Goal: Book appointment/travel/reservation

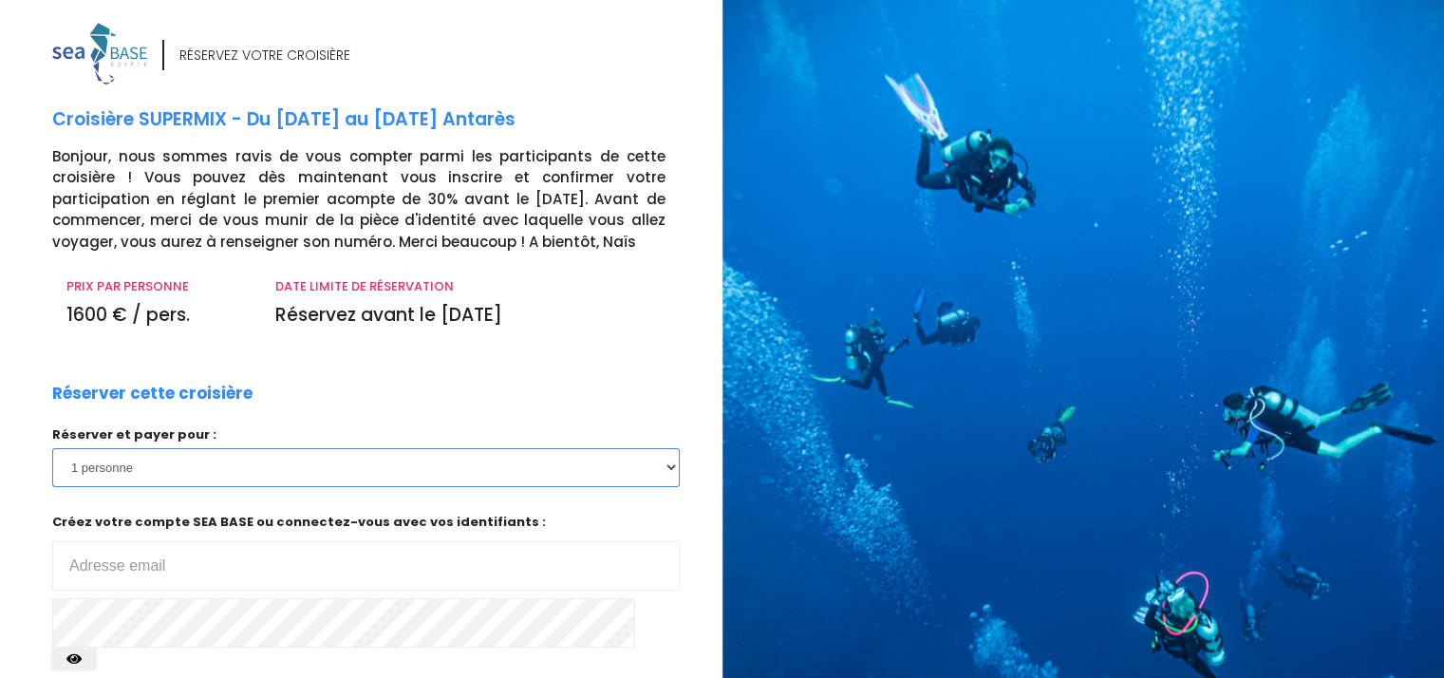
click at [427, 478] on select "1 personne 2 personnes" at bounding box center [366, 467] width 628 height 38
select select "2"
click at [52, 448] on select "1 personne 2 personnes" at bounding box center [366, 467] width 628 height 38
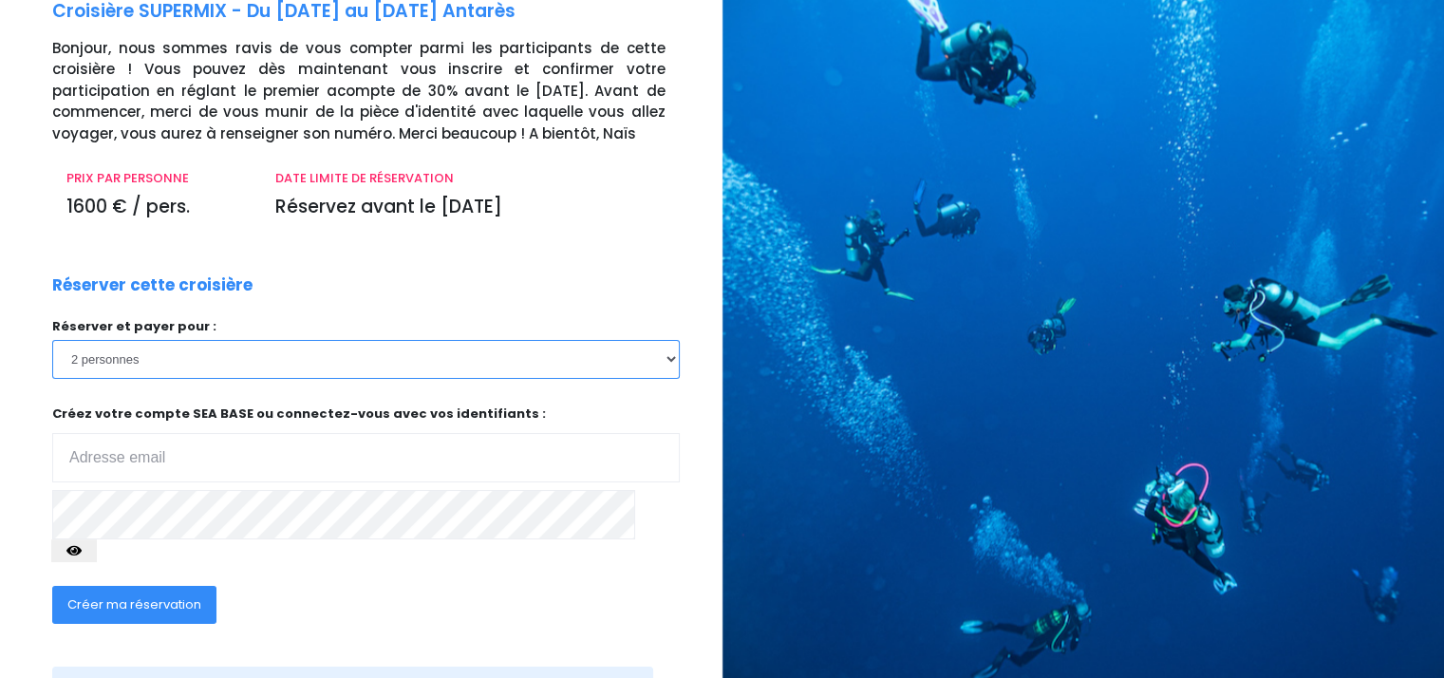
scroll to position [114, 0]
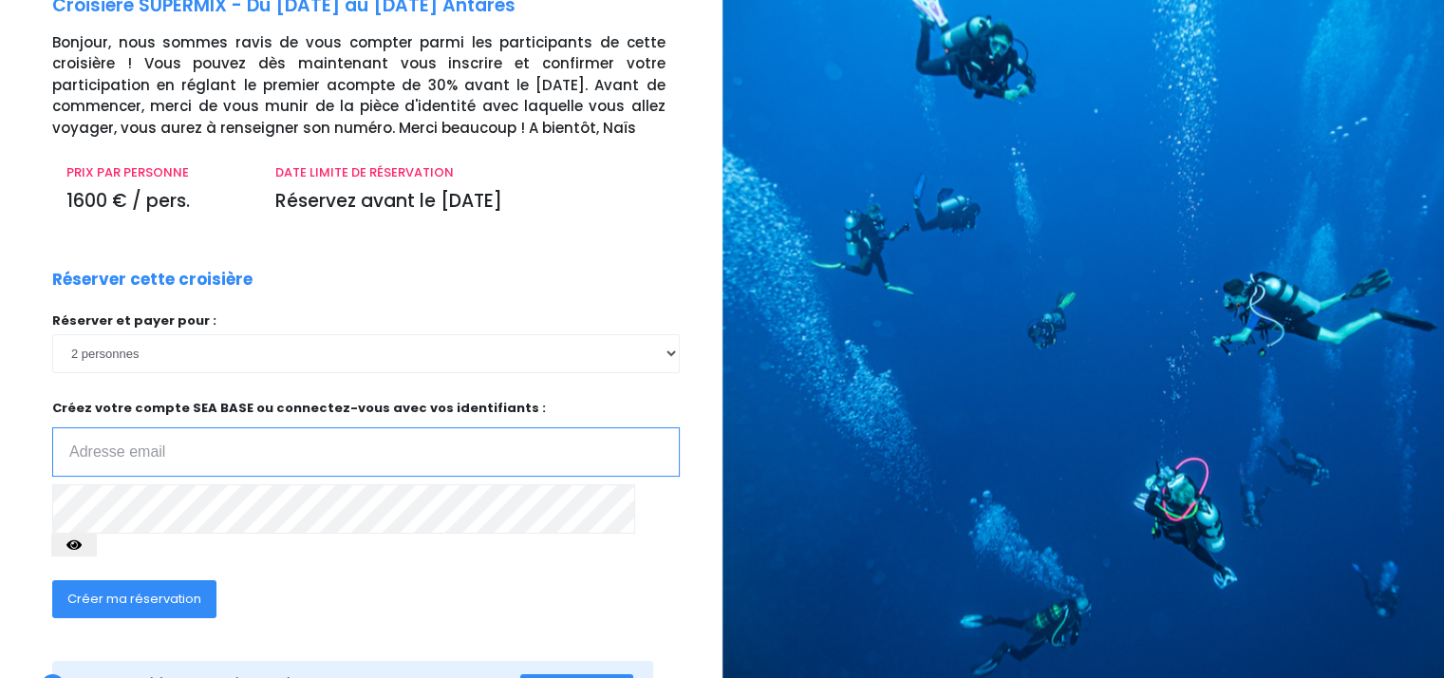
click at [496, 462] on input "email" at bounding box center [366, 451] width 628 height 49
type input "llorca.fab@orange.fr"
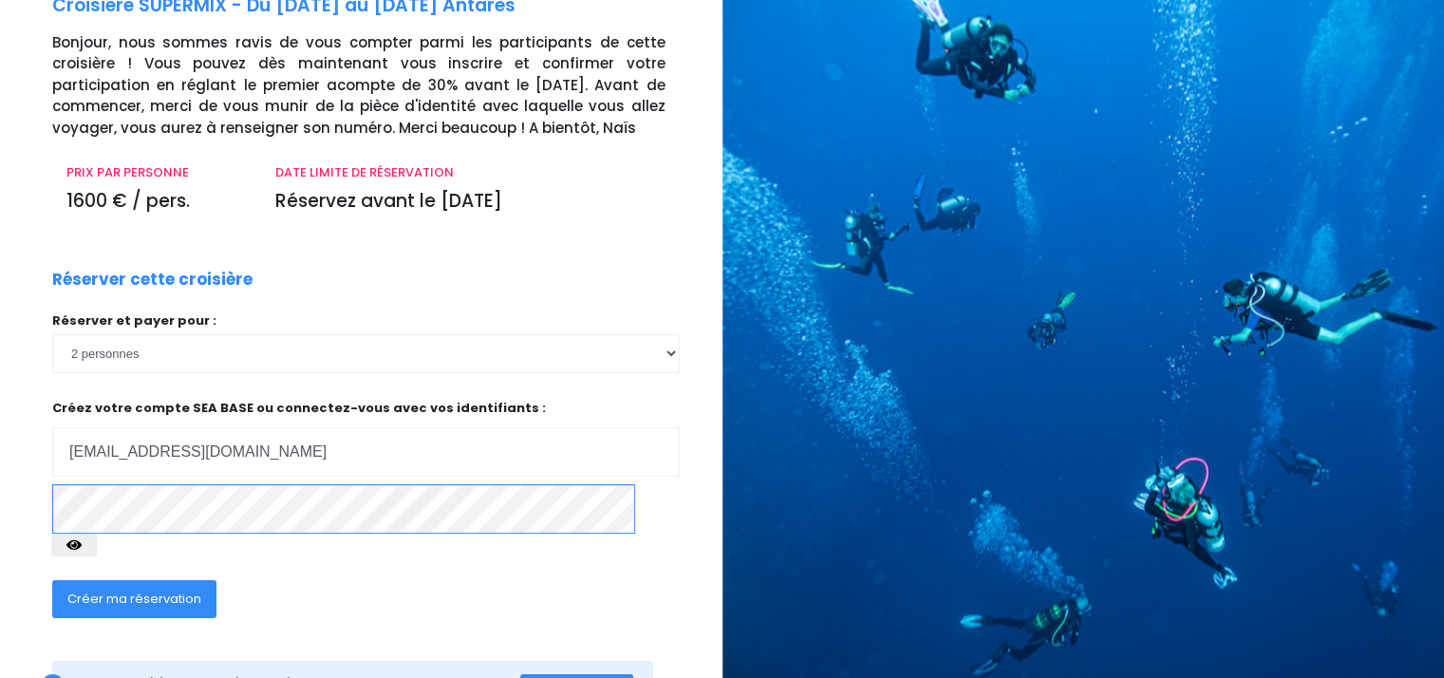
scroll to position [179, 0]
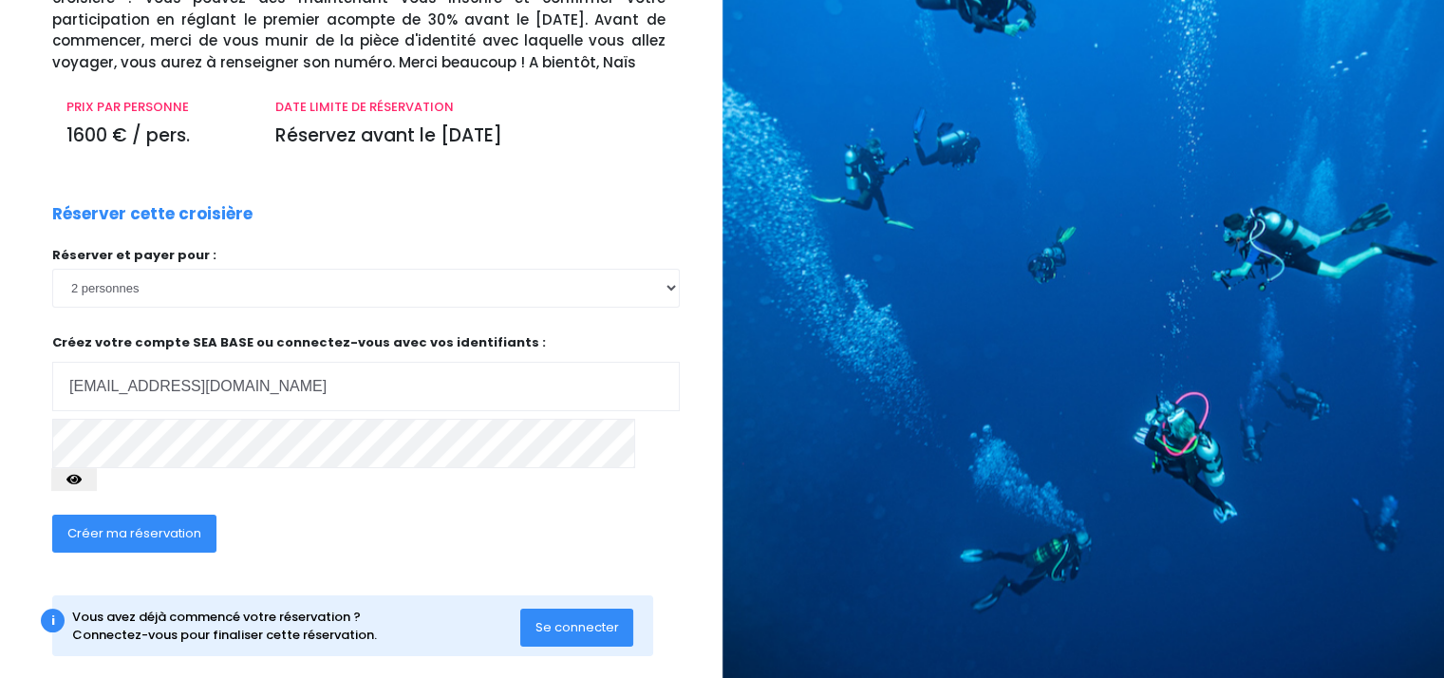
click at [557, 618] on span "Se connecter" at bounding box center [577, 627] width 84 height 18
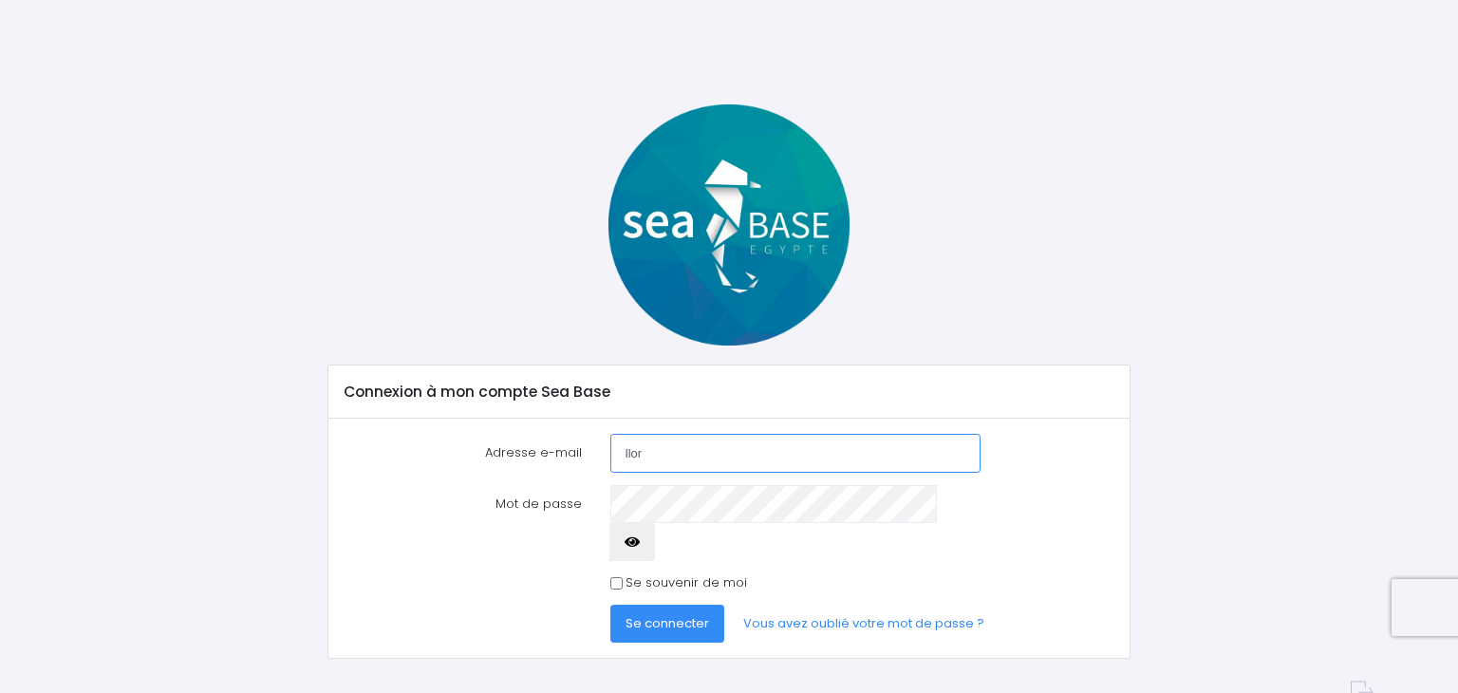
type input "[EMAIL_ADDRESS][DOMAIN_NAME]"
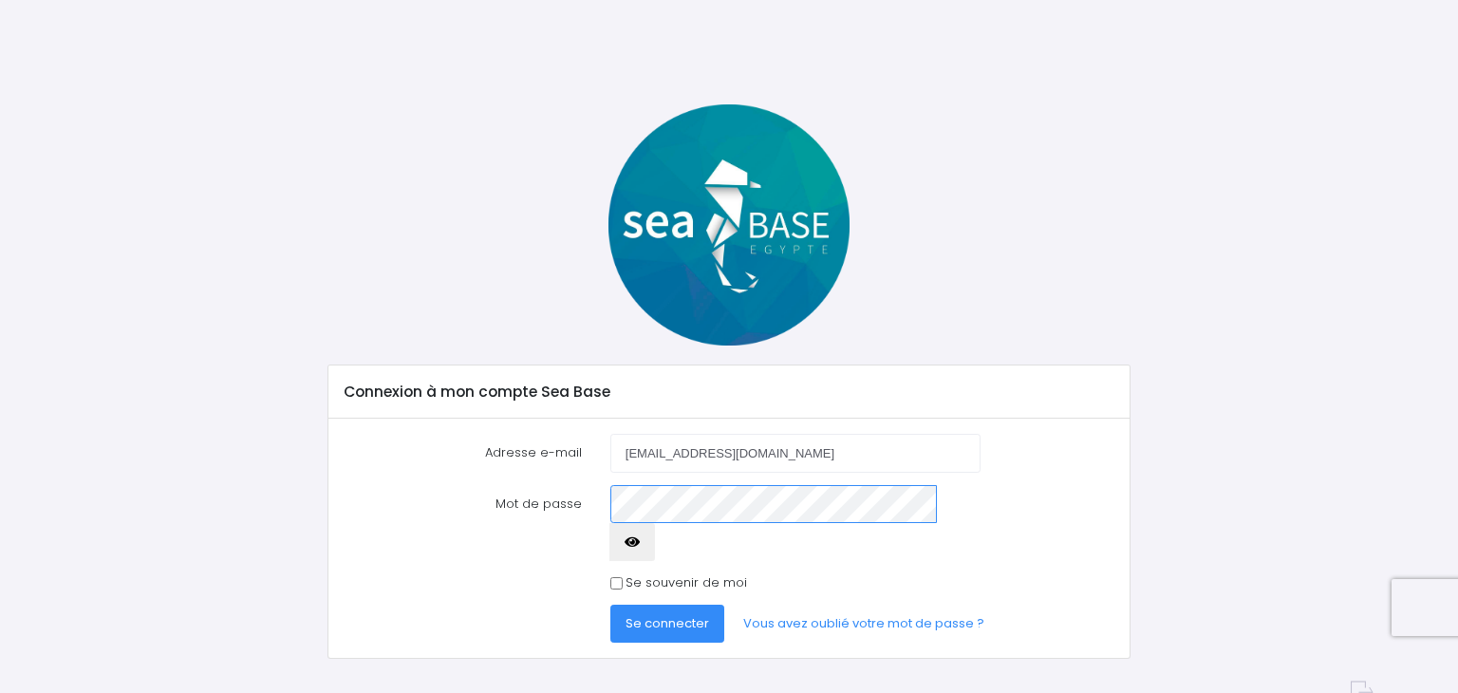
click at [610, 605] on button "Se connecter" at bounding box center [667, 624] width 114 height 38
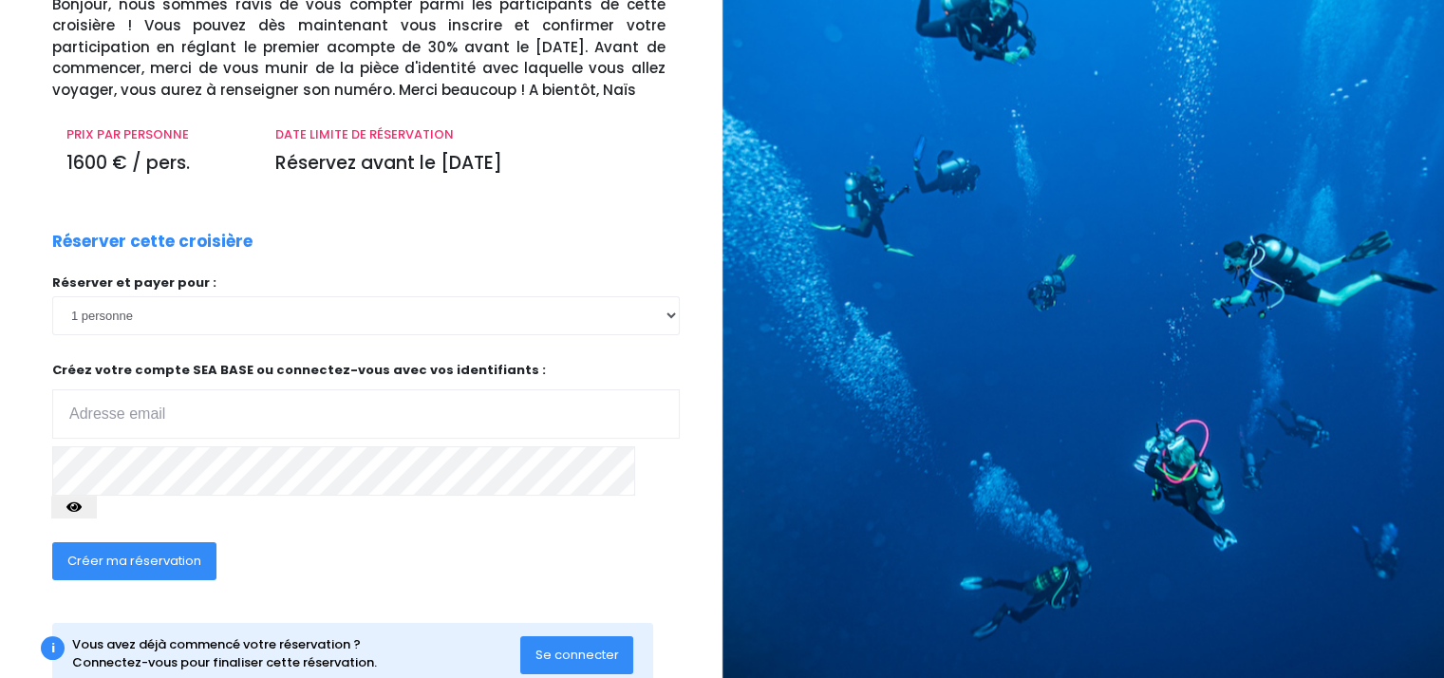
scroll to position [148, 0]
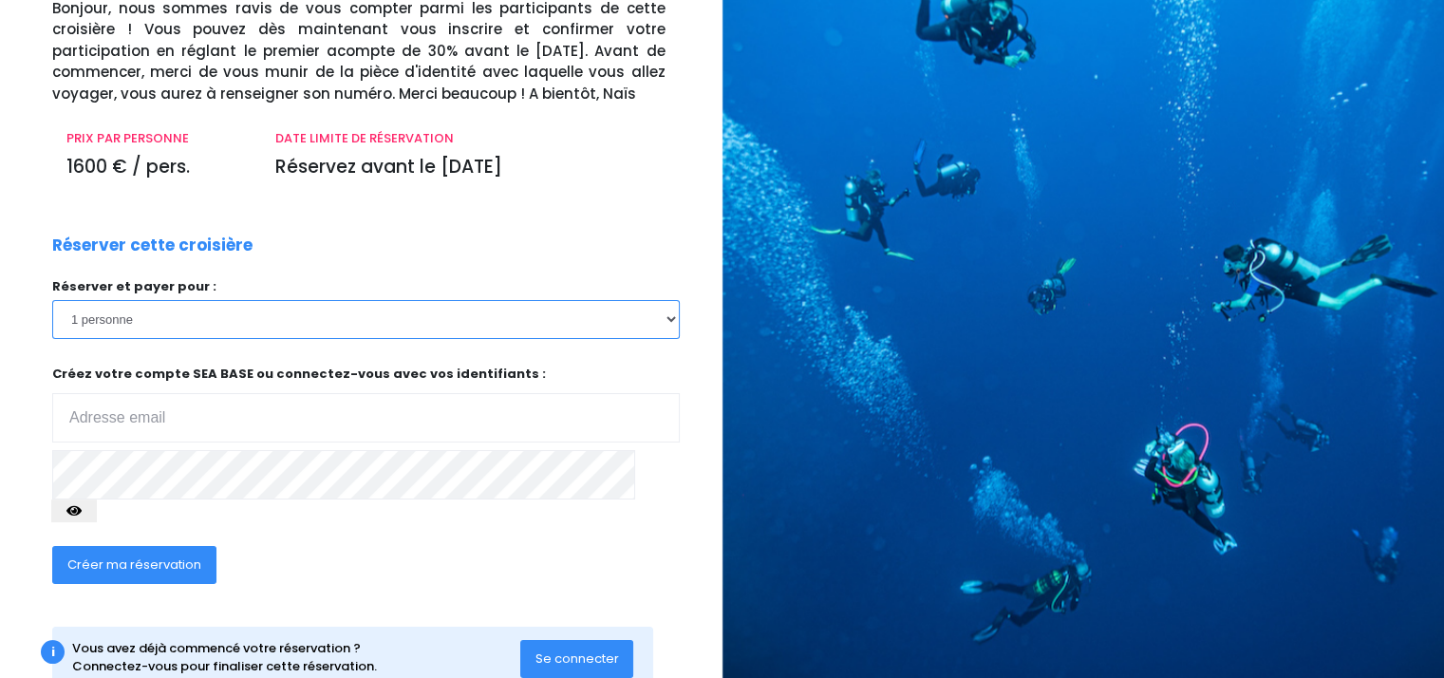
click at [340, 313] on select "1 personne 2 personnes" at bounding box center [366, 319] width 628 height 38
select select "2"
click at [52, 300] on select "1 personne 2 personnes" at bounding box center [366, 319] width 628 height 38
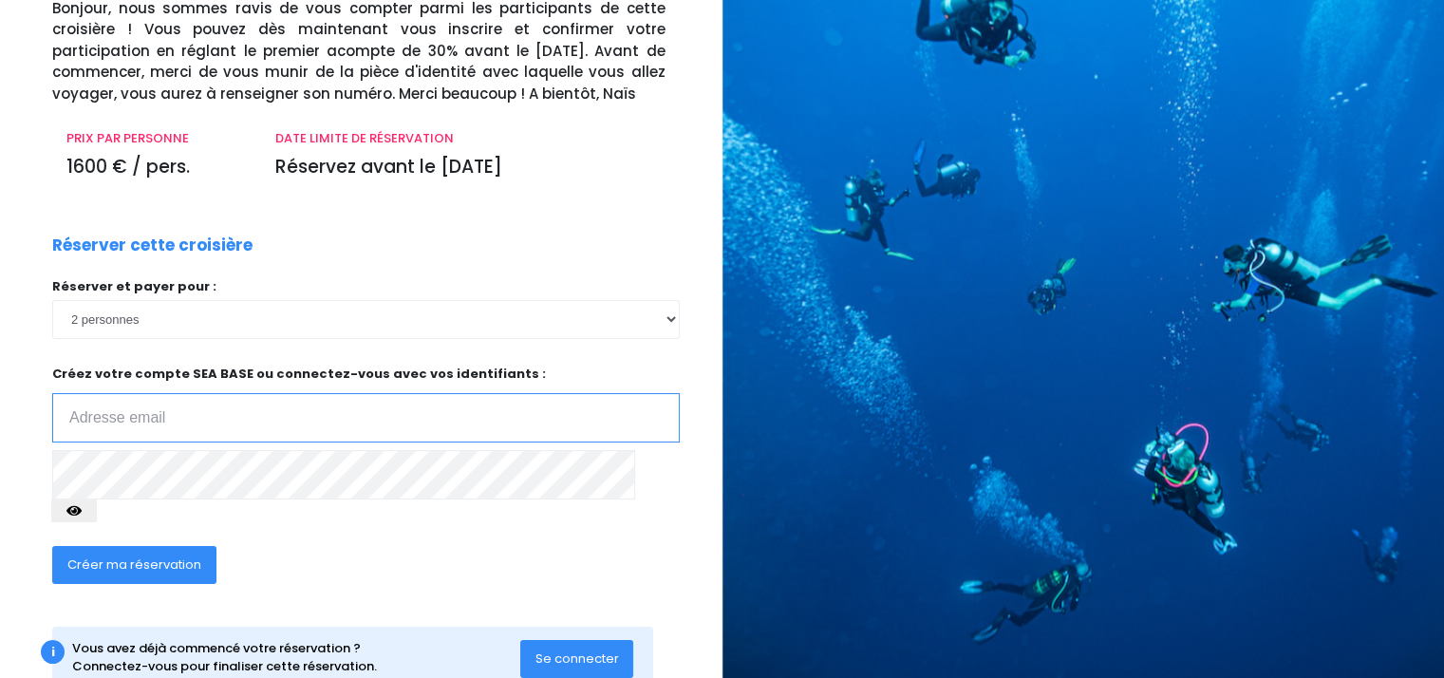
click at [322, 411] on input "email" at bounding box center [366, 417] width 628 height 49
type input "[EMAIL_ADDRESS][DOMAIN_NAME]"
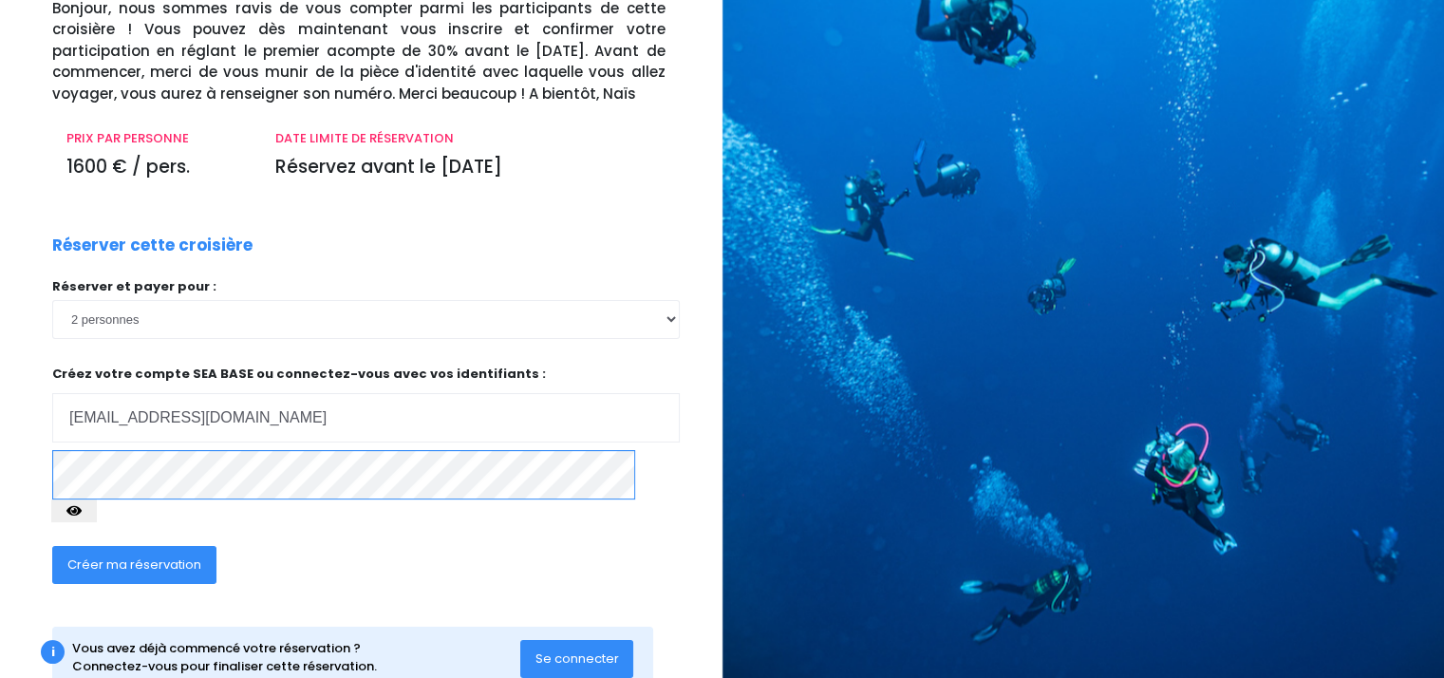
click input "submit" at bounding box center [0, 0] width 0 height 0
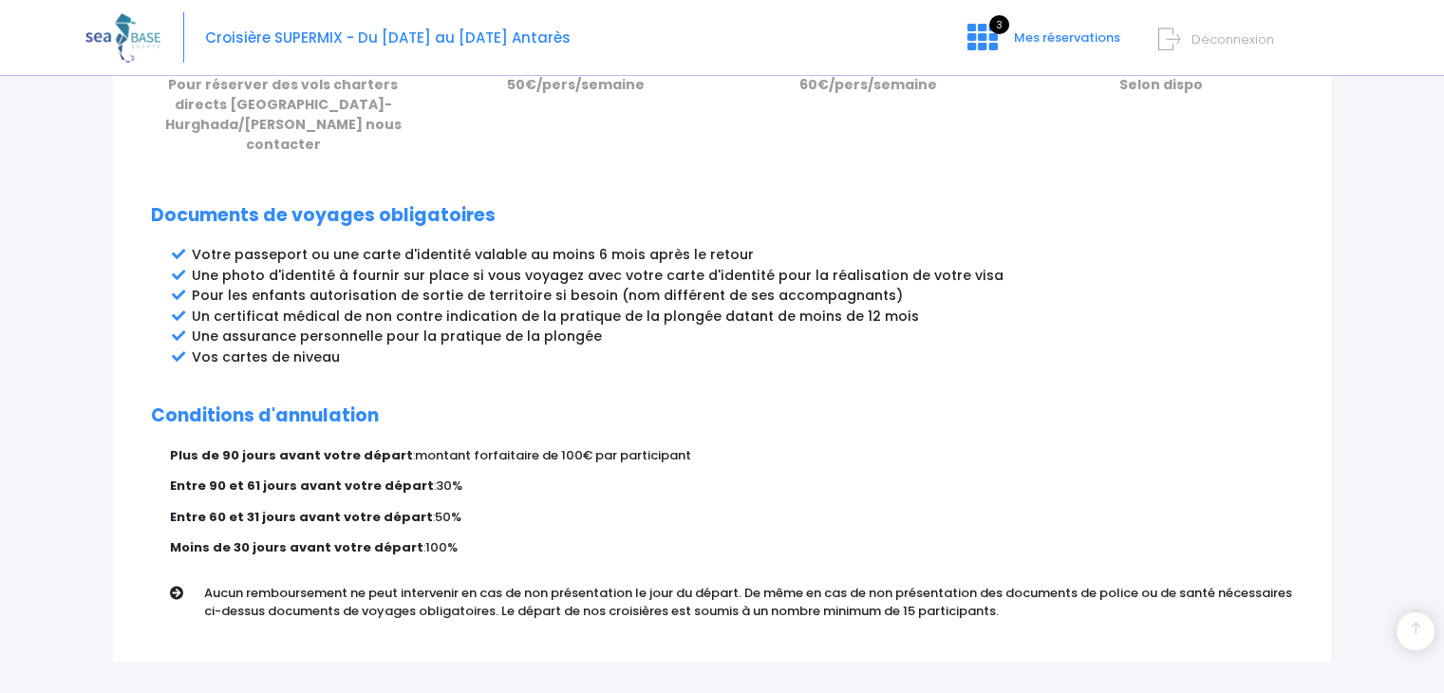
scroll to position [1023, 0]
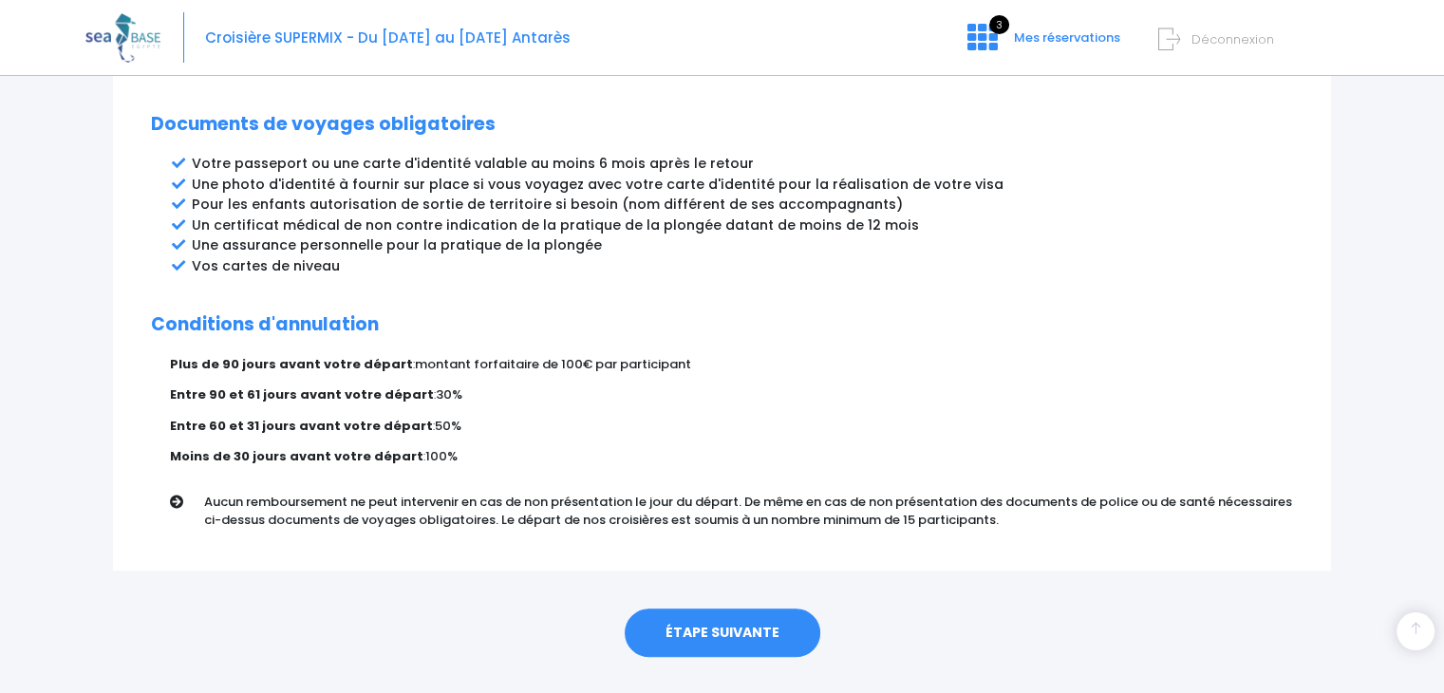
click at [735, 609] on link "ÉTAPE SUIVANTE" at bounding box center [723, 633] width 196 height 49
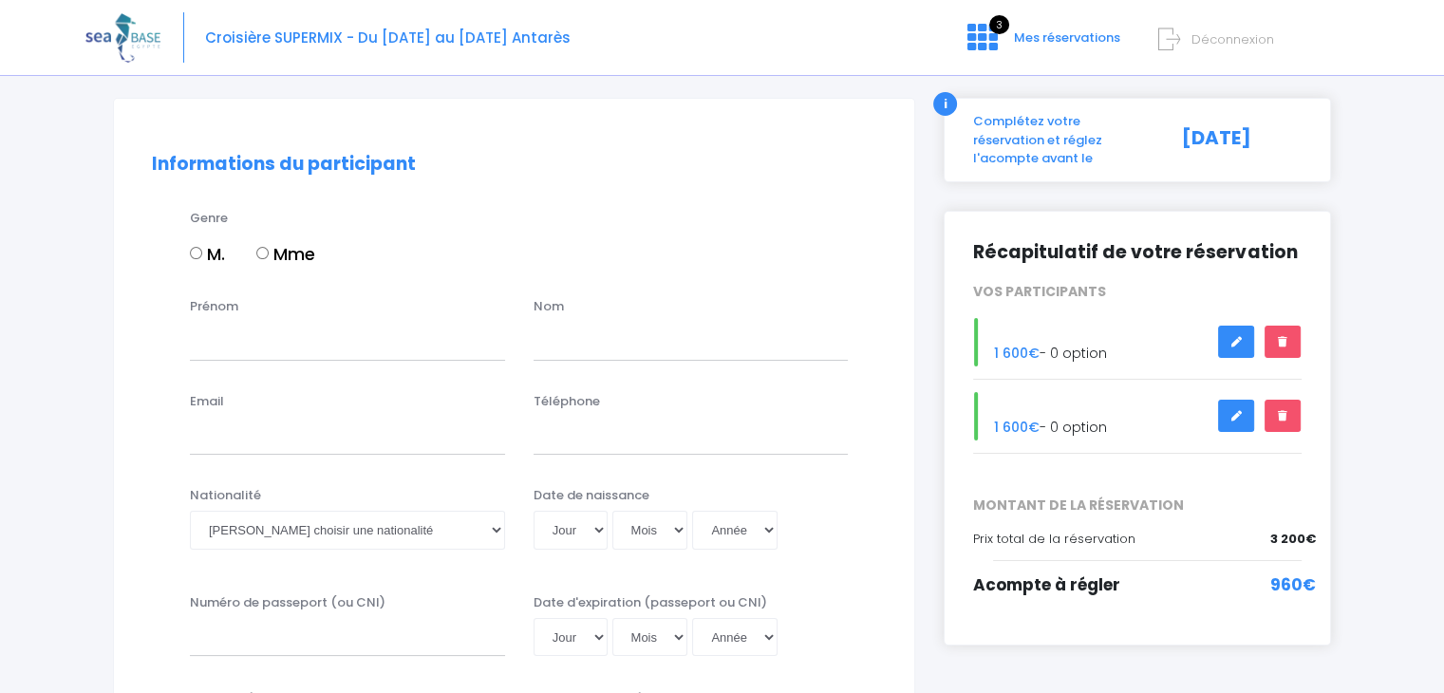
scroll to position [3, 0]
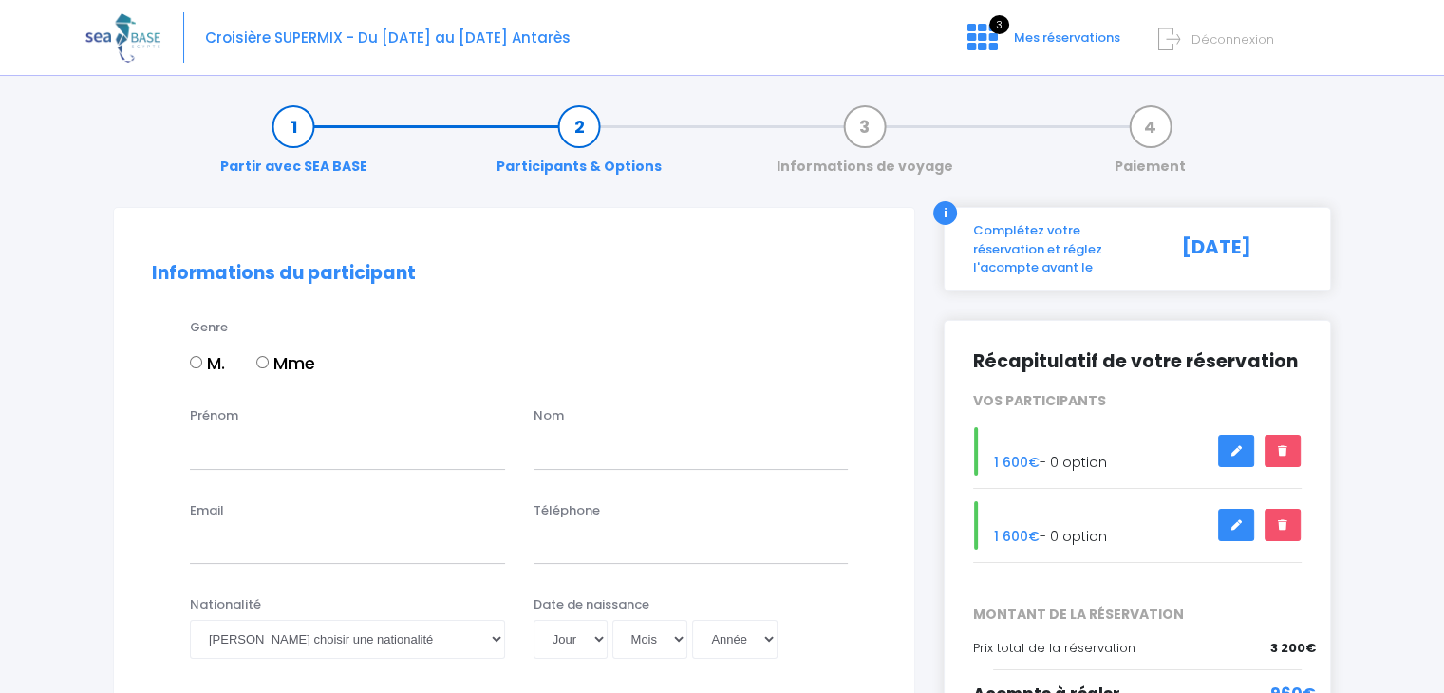
click at [266, 362] on input "Mme" at bounding box center [262, 362] width 12 height 12
radio input "true"
click at [296, 461] on input "Prénom" at bounding box center [347, 450] width 315 height 38
type input "Bérengère"
click at [551, 449] on input "text" at bounding box center [691, 450] width 315 height 38
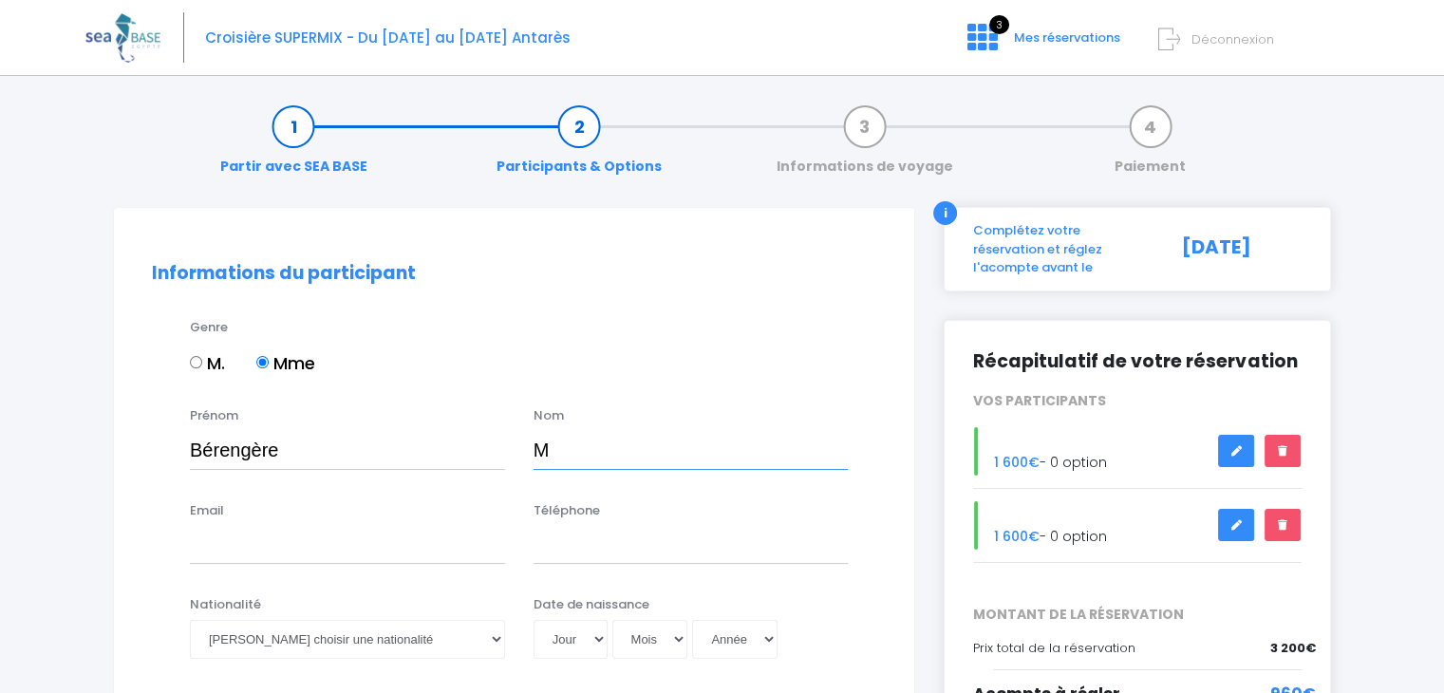
type input "Maury"
click at [346, 555] on input "Email" at bounding box center [347, 545] width 315 height 38
type input "berengere.maury82@orange.fr"
click at [621, 555] on input "Téléphone" at bounding box center [691, 545] width 315 height 38
type input "0686070645"
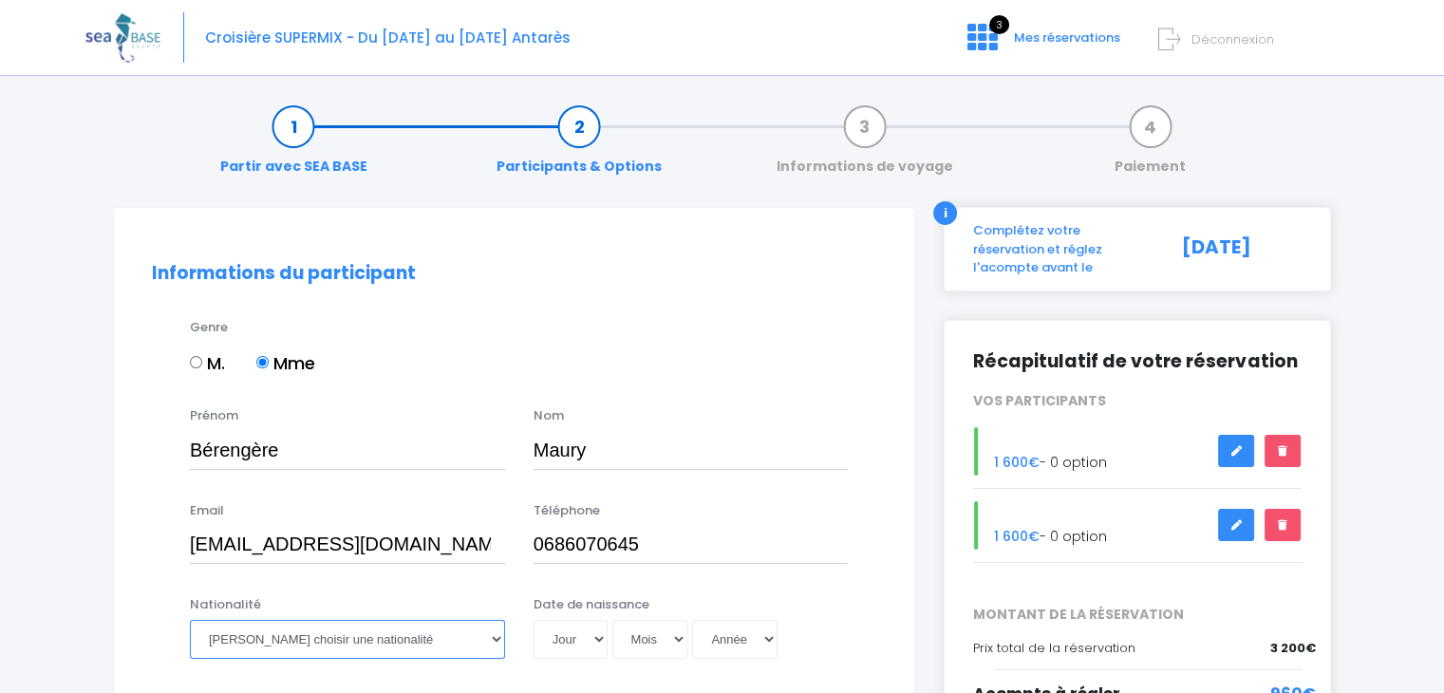
click at [400, 635] on select "Veuillez choisir une nationalité Afghane Albanaise Algerienne Allemande America…" at bounding box center [347, 639] width 315 height 38
select select "Française"
click at [190, 620] on select "Veuillez choisir une nationalité Afghane Albanaise Algerienne Allemande America…" at bounding box center [347, 639] width 315 height 38
click at [589, 639] on select "Jour 01 02 03 04 05 06 07 08 09 10 11 12 13 14 15 16 17 18 19 20 21 22 23 24 25…" at bounding box center [571, 639] width 74 height 38
select select "29"
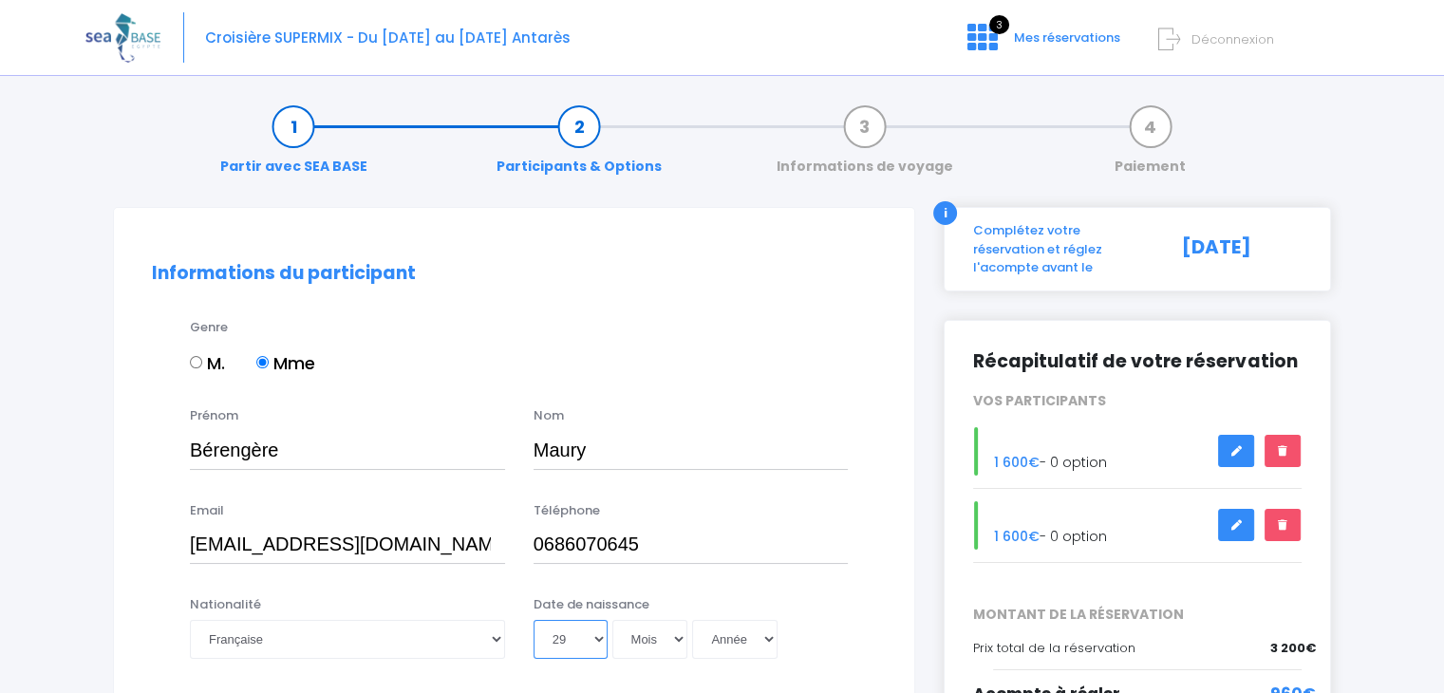
click at [534, 620] on select "Jour 01 02 03 04 05 06 07 08 09 10 11 12 13 14 15 16 17 18 19 20 21 22 23 24 25…" at bounding box center [571, 639] width 74 height 38
click at [676, 646] on select "Mois 01 02 03 04 05 06 07 08 09 10 11 12" at bounding box center [650, 639] width 76 height 38
select select "09"
click at [612, 620] on select "Mois 01 02 03 04 05 06 07 08 09 10 11 12" at bounding box center [650, 639] width 76 height 38
click at [767, 631] on select "Année 2045 2044 2043 2042 2041 2040 2039 2038 2037 2036 2035 2034 2033 2032 203…" at bounding box center [734, 639] width 85 height 38
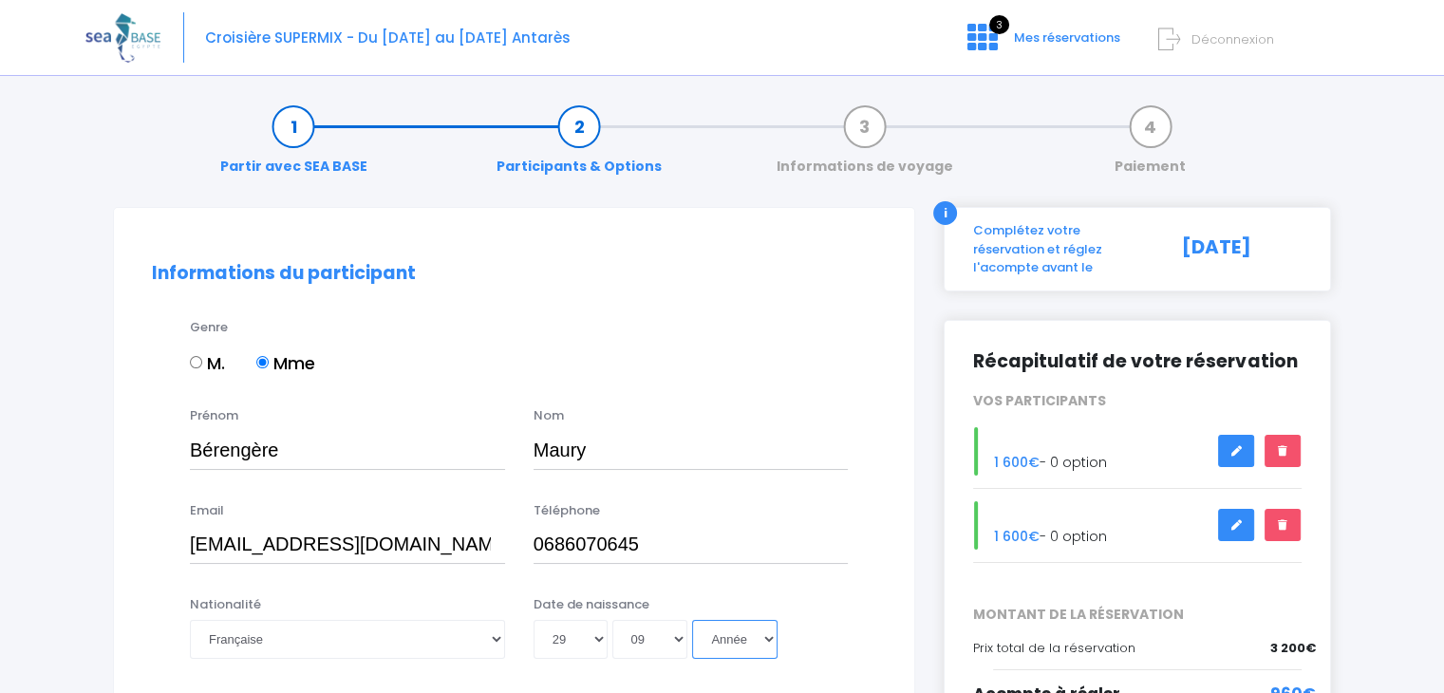
select select "1993"
click at [692, 620] on select "Année 2045 2044 2043 2042 2041 2040 2039 2038 2037 2036 2035 2034 2033 2032 203…" at bounding box center [734, 639] width 85 height 38
type input "1993-09-29"
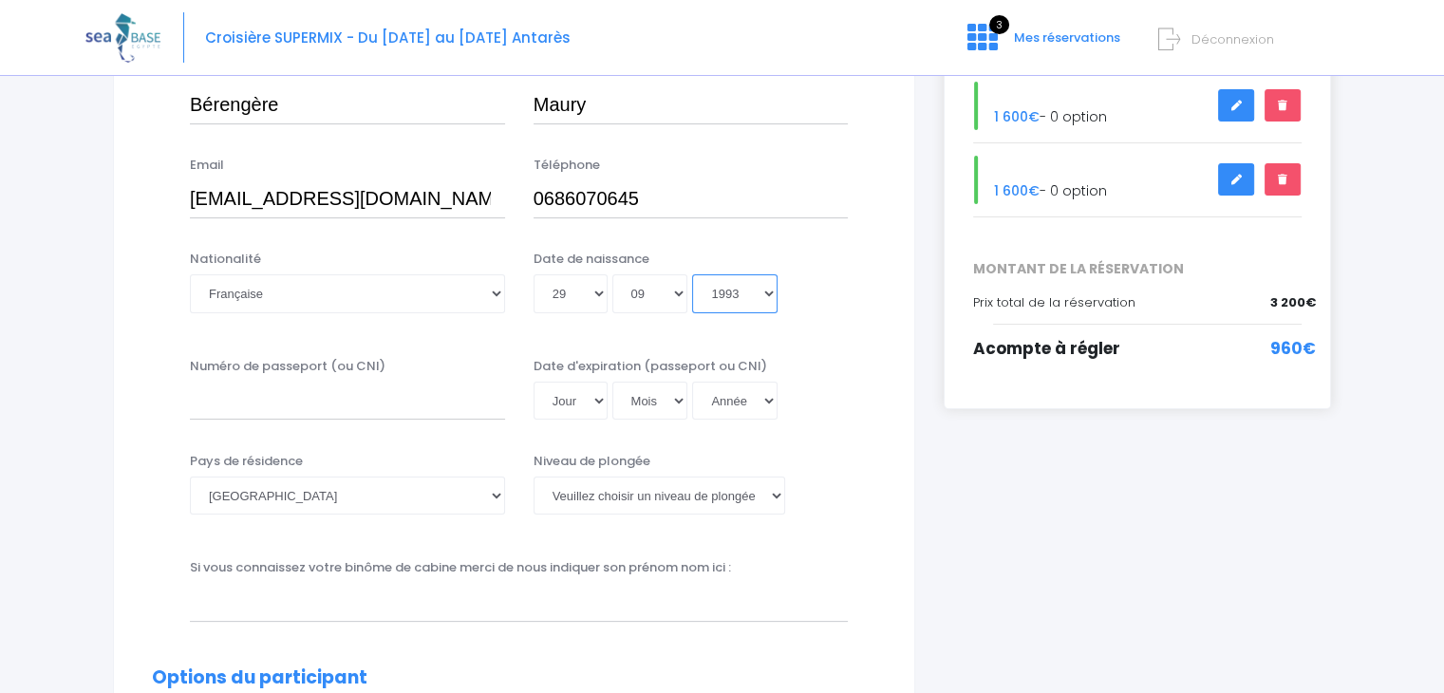
scroll to position [361, 0]
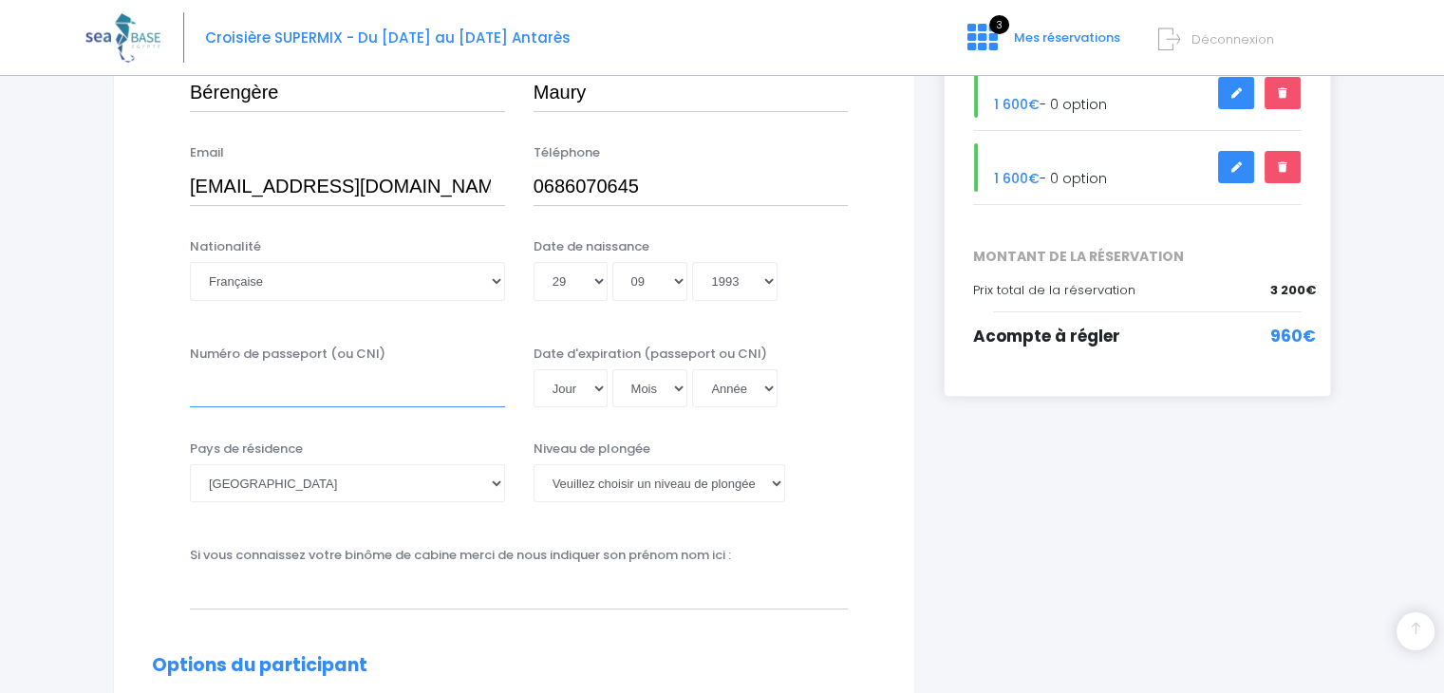
click at [317, 394] on input "Numéro de passeport (ou CNI)" at bounding box center [347, 388] width 315 height 38
type input "19EF30639"
click at [562, 385] on select "Jour 01 02 03 04 05 06 07 08 09 10 11 12 13 14 15 16 17 18 19 20 21 22 23 24 25…" at bounding box center [571, 388] width 74 height 38
select select "15"
click at [534, 369] on select "Jour 01 02 03 04 05 06 07 08 09 10 11 12 13 14 15 16 17 18 19 20 21 22 23 24 25…" at bounding box center [571, 388] width 74 height 38
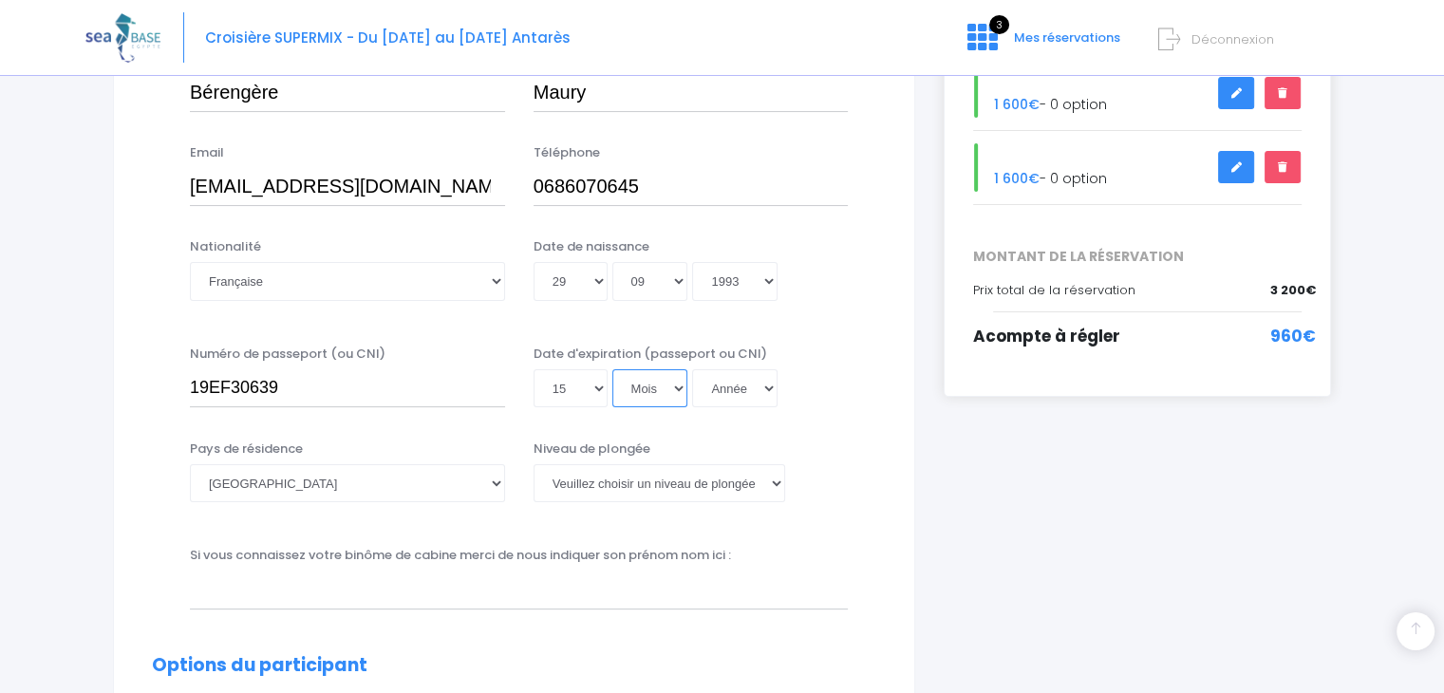
click at [659, 392] on select "Mois 01 02 03 04 05 06 07 08 09 10 11 12" at bounding box center [650, 388] width 76 height 38
select select "09"
click at [612, 369] on select "Mois 01 02 03 04 05 06 07 08 09 10 11 12" at bounding box center [650, 388] width 76 height 38
click at [725, 387] on select "Année 2045 2044 2043 2042 2041 2040 2039 2038 2037 2036 2035 2034 2033 2032 203…" at bounding box center [734, 388] width 85 height 38
select select "2029"
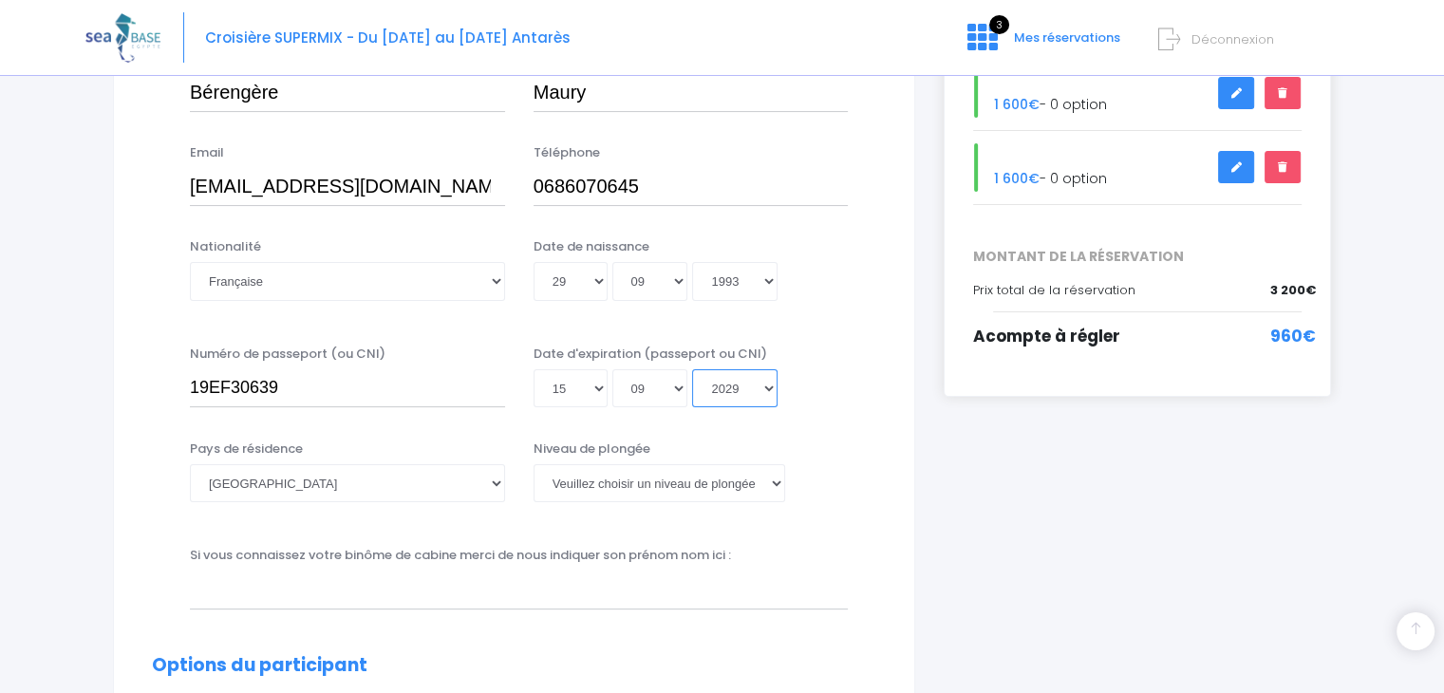
click at [692, 369] on select "Année 2045 2044 2043 2042 2041 2040 2039 2038 2037 2036 2035 2034 2033 2032 203…" at bounding box center [734, 388] width 85 height 38
type input "2029-09-15"
click at [417, 485] on select "Afghanistan Afrique du Sud Albanie Algérie Allemagne Andorre Angola Anguilla An…" at bounding box center [347, 483] width 315 height 38
click at [718, 491] on select "Veuillez choisir un niveau de plongée Non plongeur Junior OW diver Adventure OW…" at bounding box center [660, 483] width 252 height 38
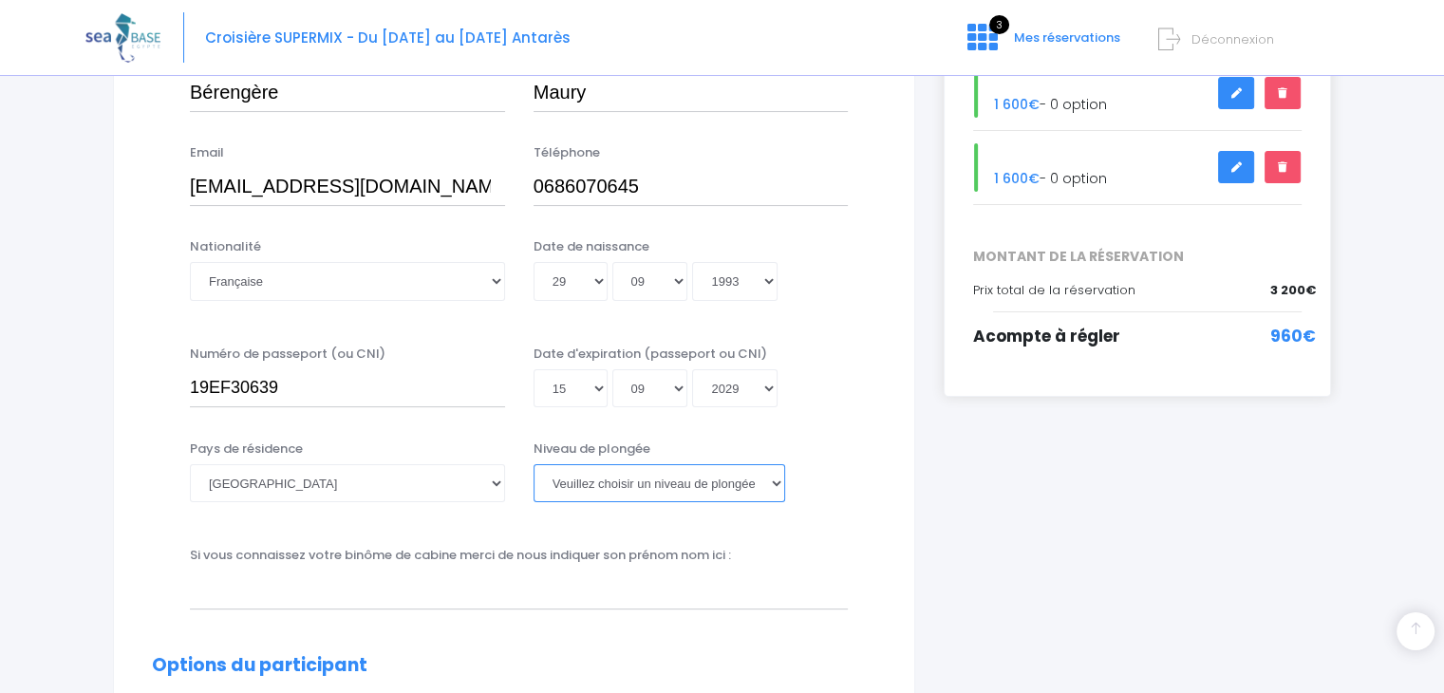
select select "N3"
click at [534, 464] on select "Veuillez choisir un niveau de plongée Non plongeur Junior OW diver Adventure OW…" at bounding box center [660, 483] width 252 height 38
click at [858, 501] on div "Niveau de plongée Veuillez choisir un niveau de plongée Non plongeur Junior OW …" at bounding box center [691, 477] width 344 height 75
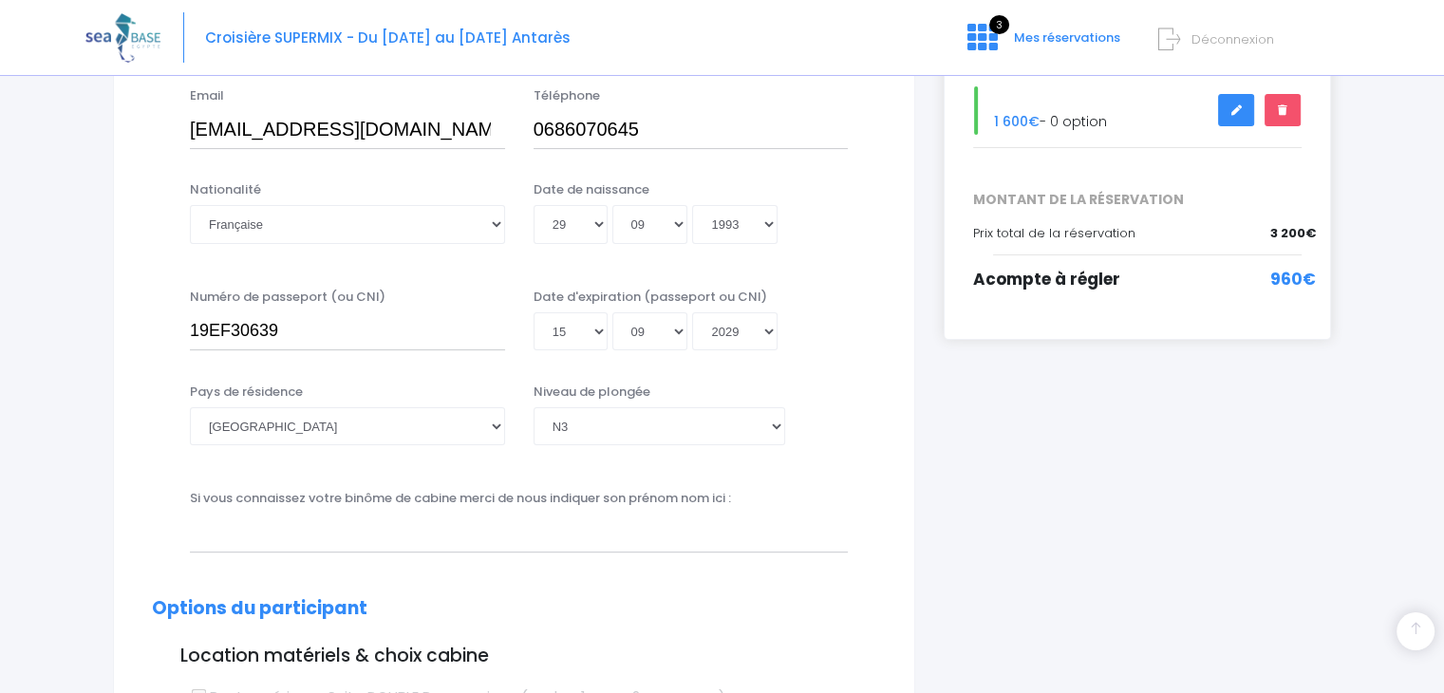
scroll to position [418, 0]
click at [515, 539] on input "text" at bounding box center [519, 533] width 658 height 38
type input "LLORCA FABIEN"
click at [623, 598] on h2 "Options du participant" at bounding box center [514, 609] width 724 height 22
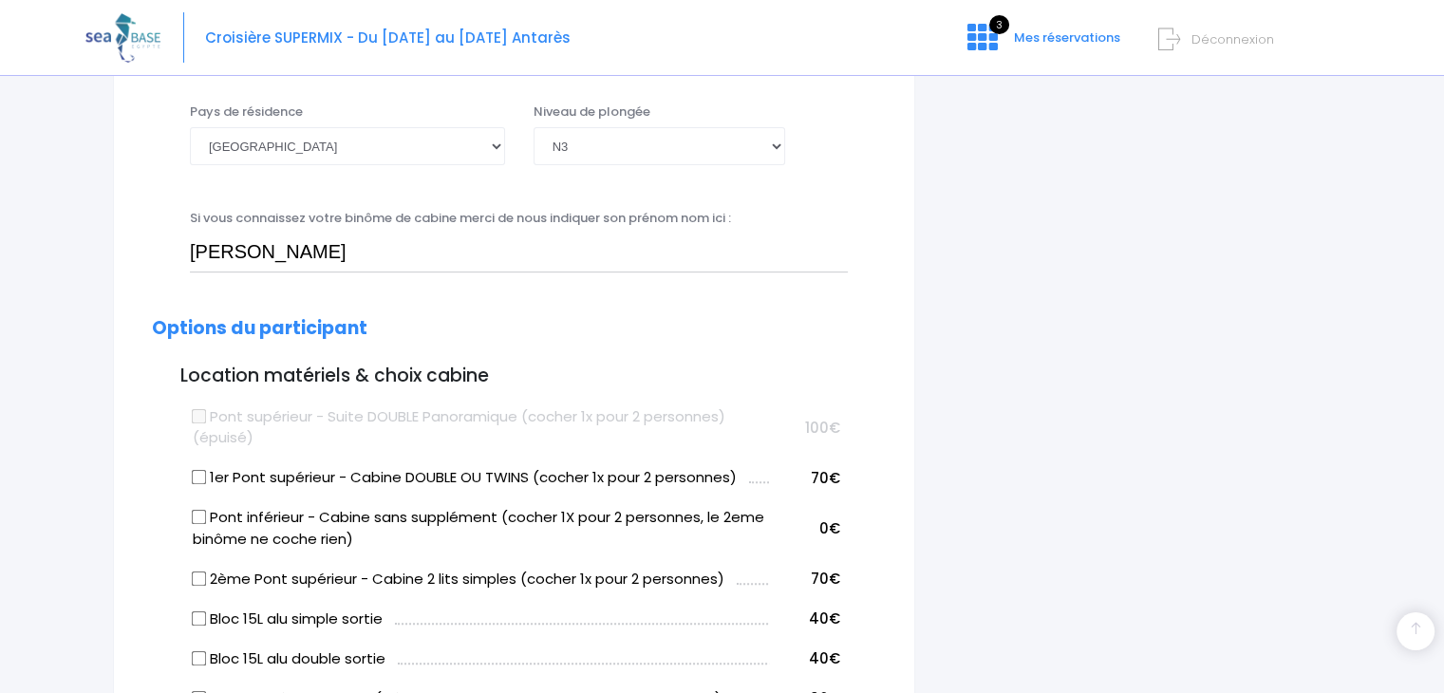
scroll to position [703, 0]
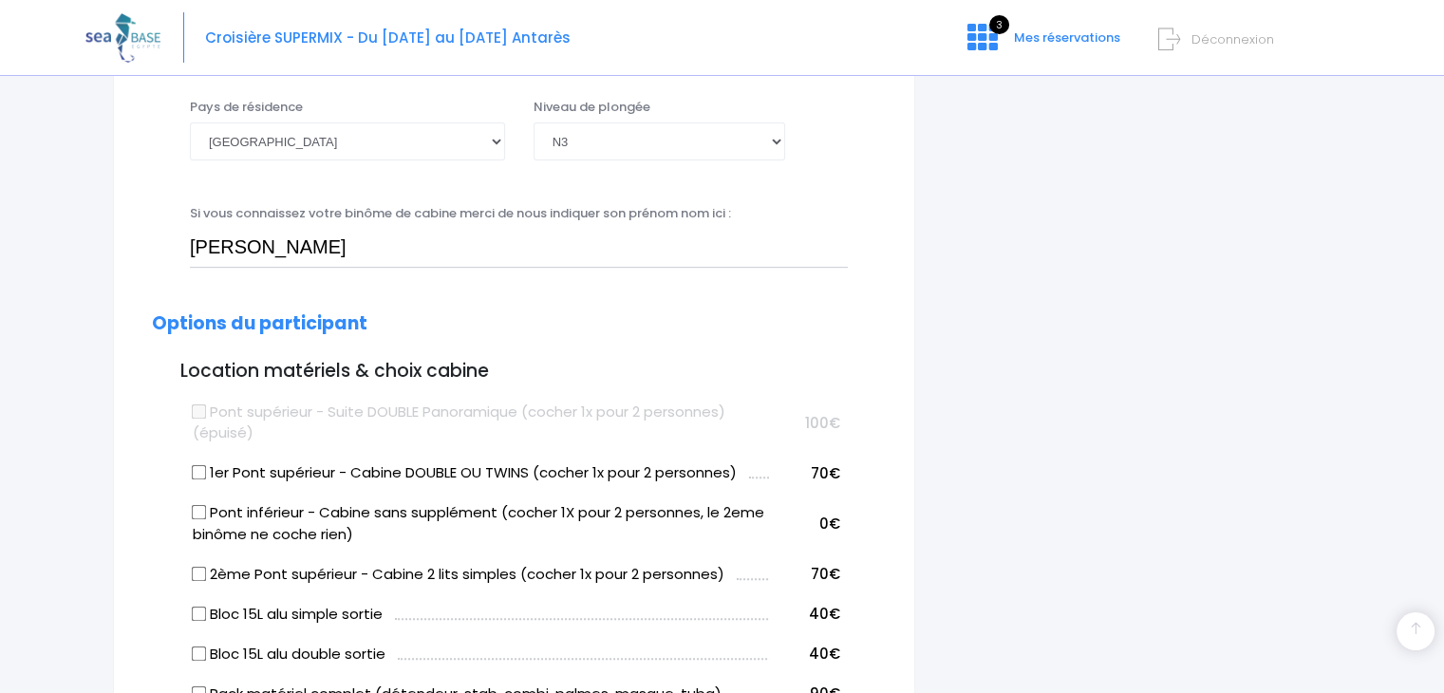
click at [196, 571] on input "2ème Pont supérieur - Cabine 2 lits simples (cocher 1x pour 2 personnes)" at bounding box center [199, 573] width 15 height 15
checkbox input "true"
click at [201, 614] on input "Bloc 15L alu simple sortie" at bounding box center [199, 613] width 15 height 15
checkbox input "true"
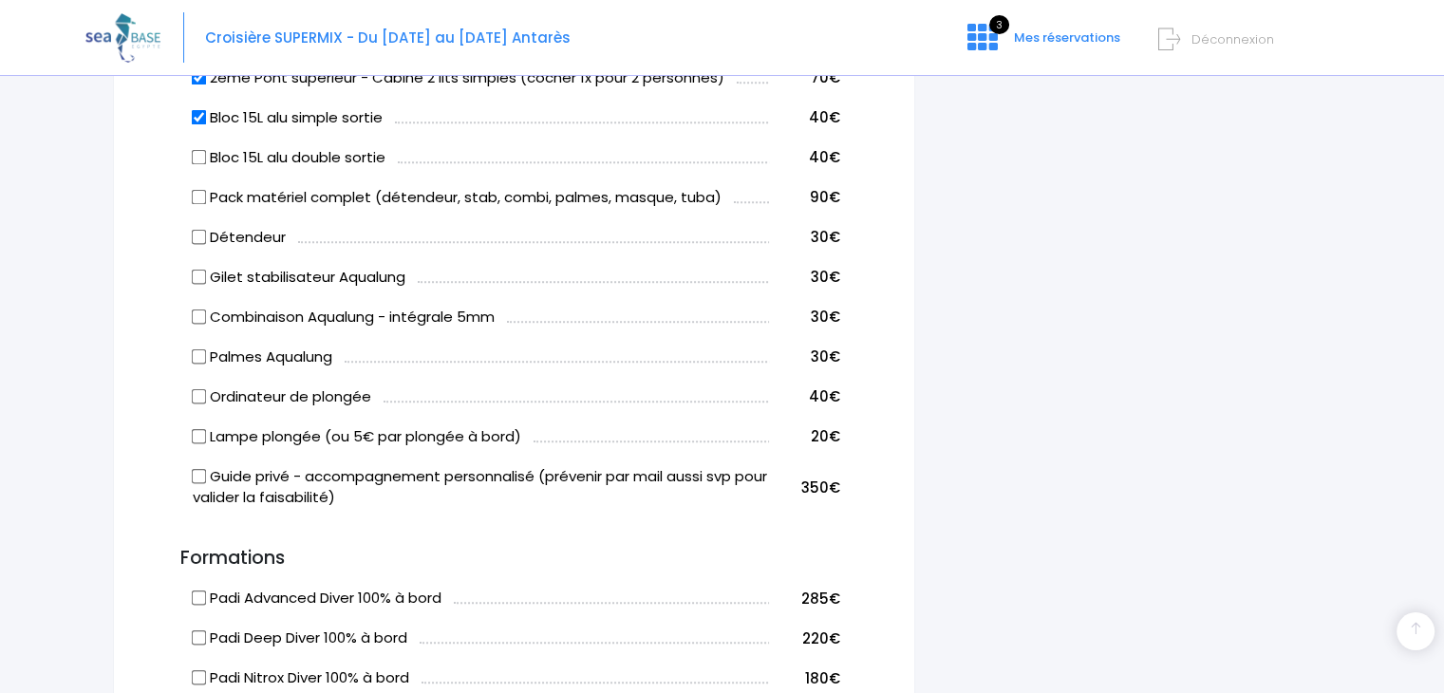
scroll to position [1211, 0]
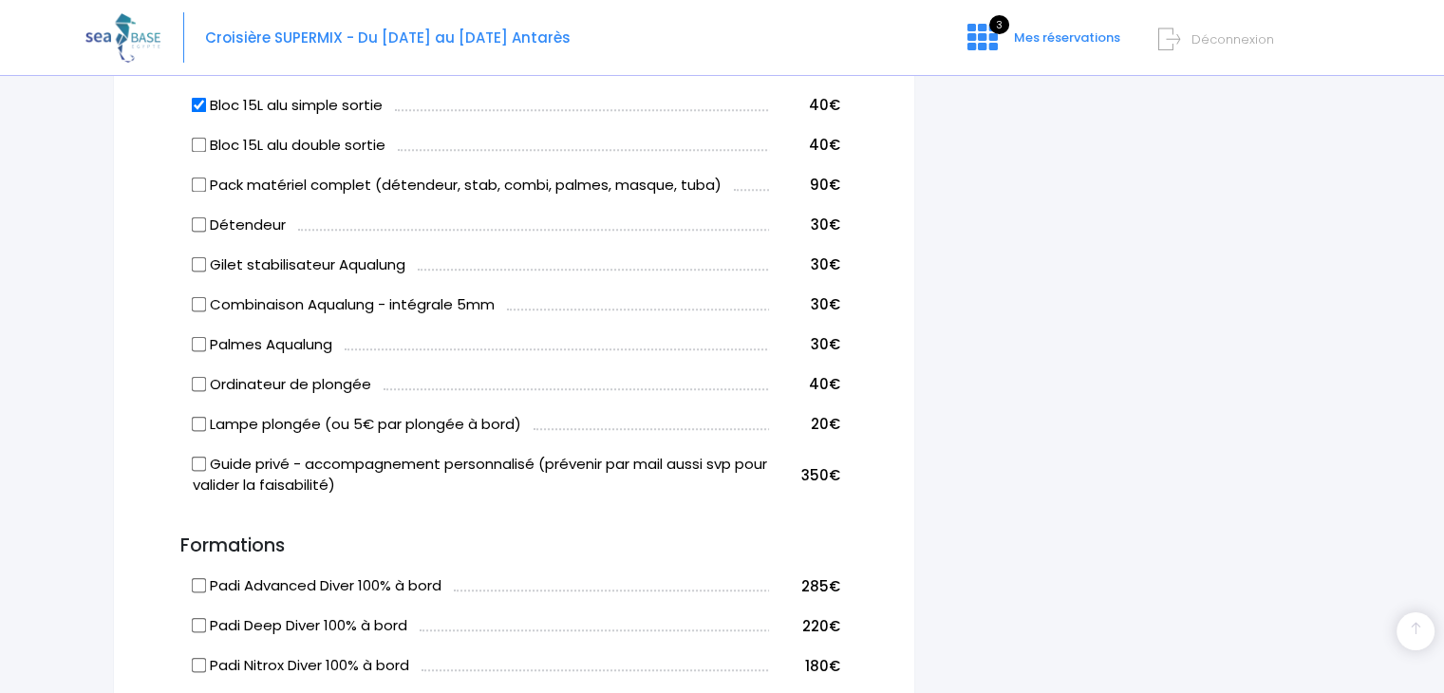
click at [198, 461] on input "Guide privé - accompagnement personnalisé (prévenir par mail aussi svp pour val…" at bounding box center [199, 463] width 15 height 15
checkbox input "true"
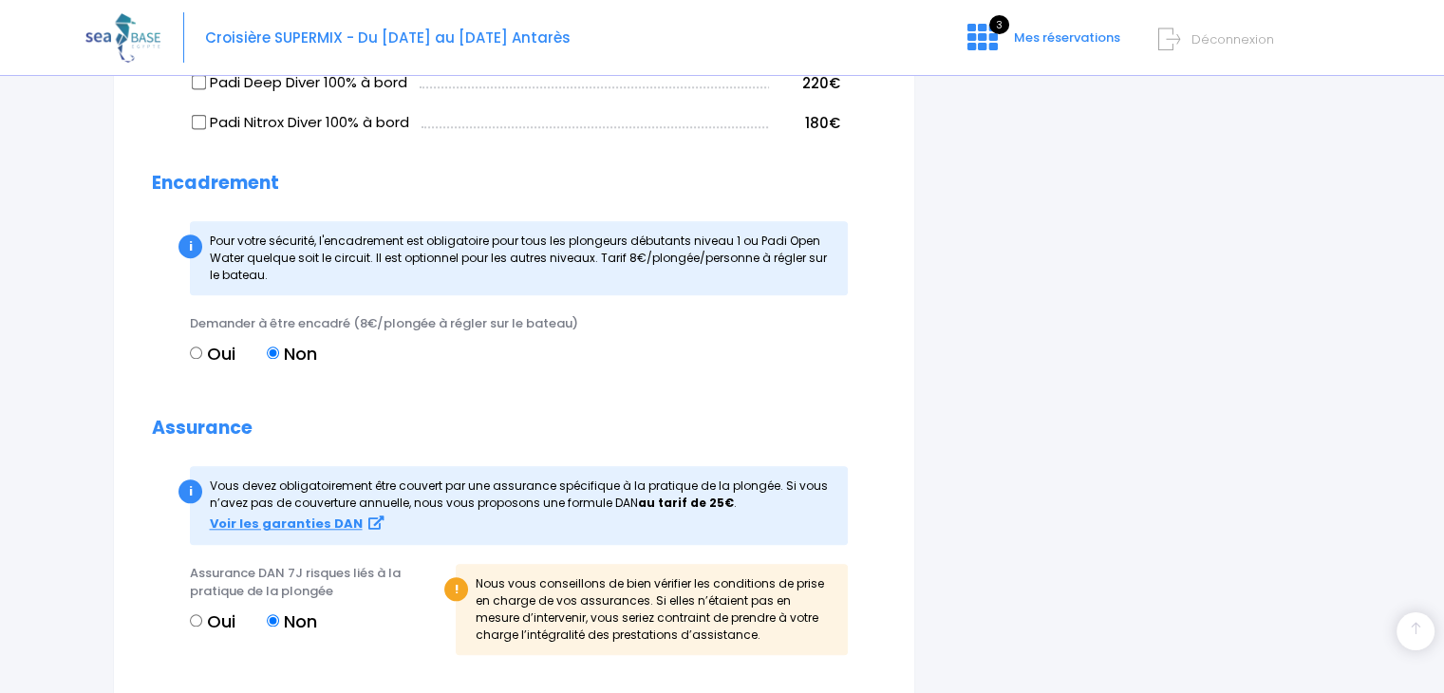
scroll to position [1762, 0]
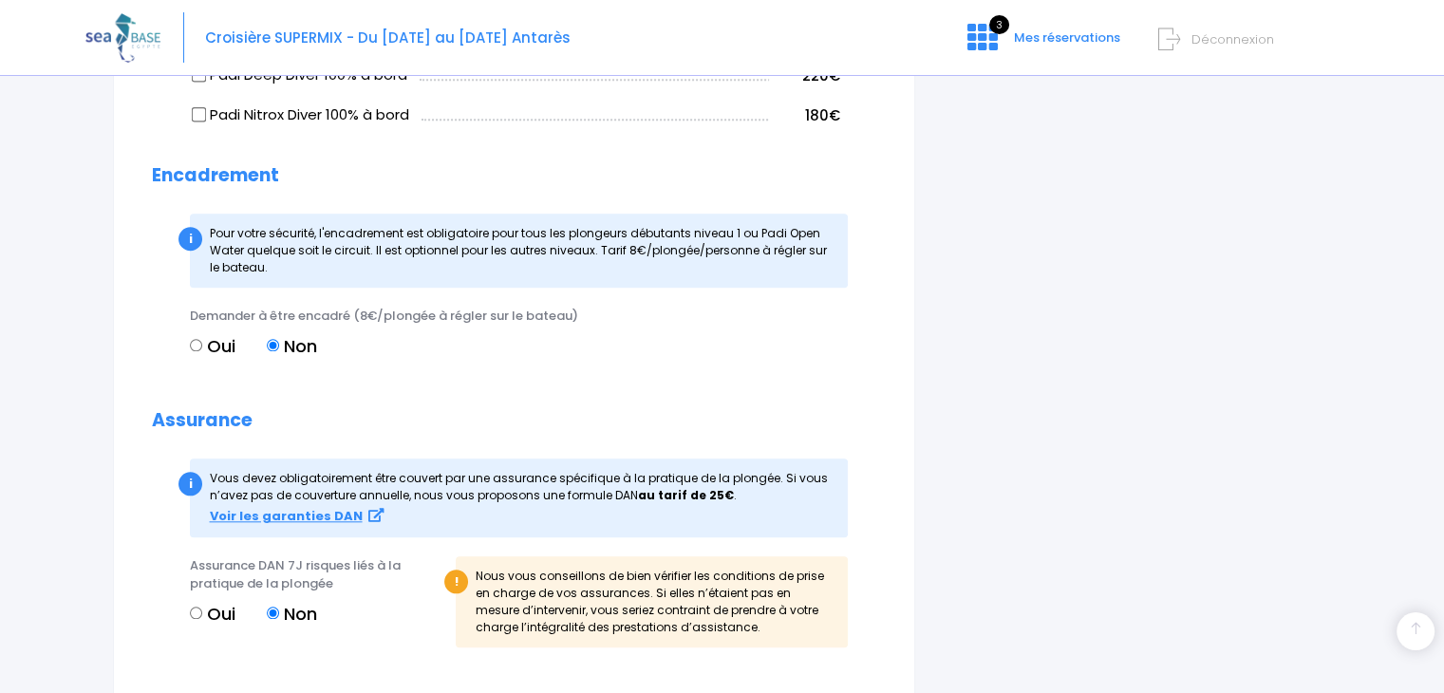
click at [201, 614] on input "Oui" at bounding box center [196, 613] width 12 height 12
radio input "true"
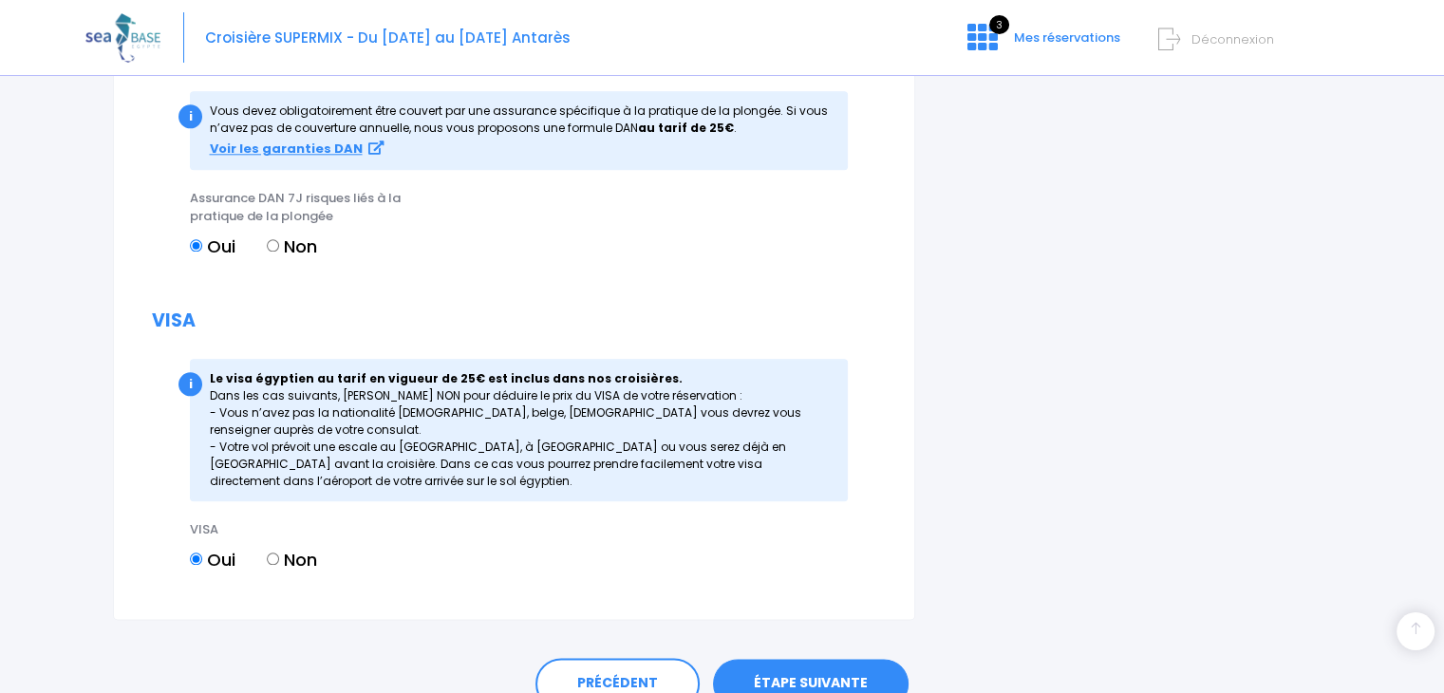
scroll to position [2148, 0]
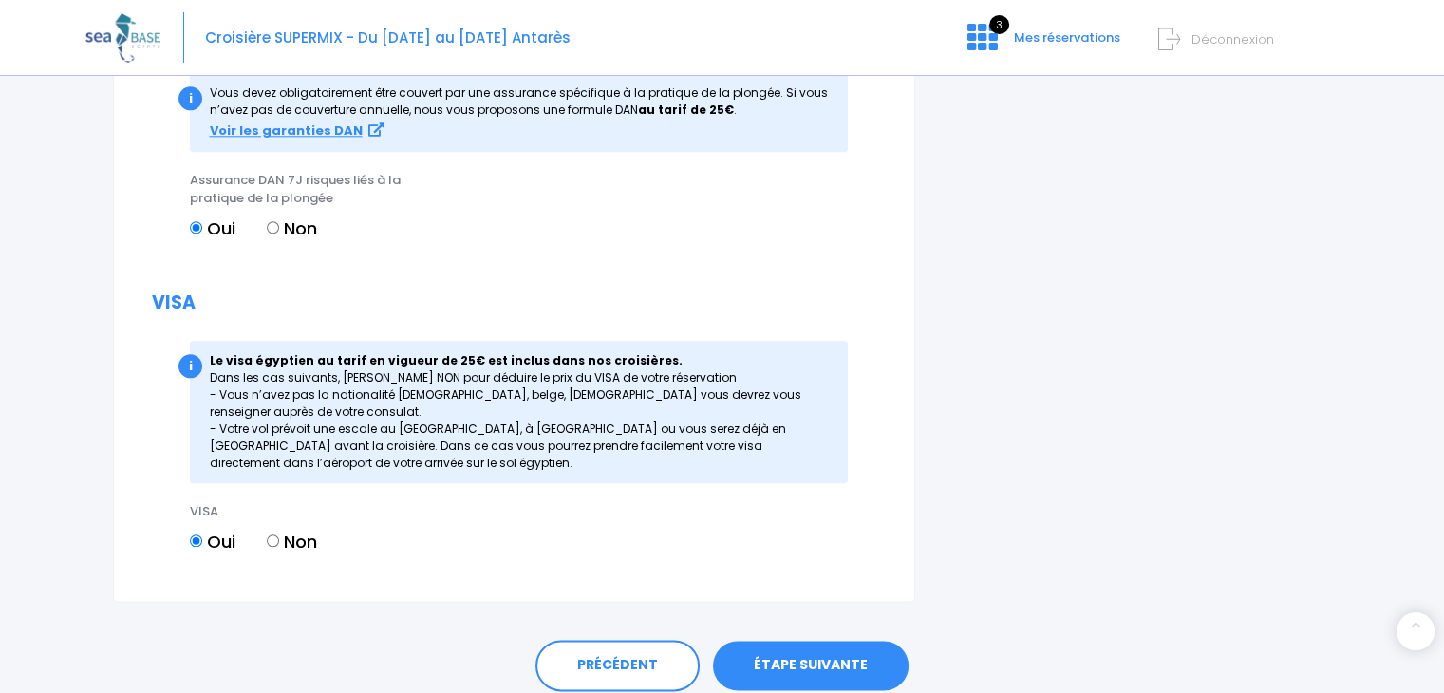
click at [810, 657] on link "ÉTAPE SUIVANTE" at bounding box center [811, 665] width 196 height 49
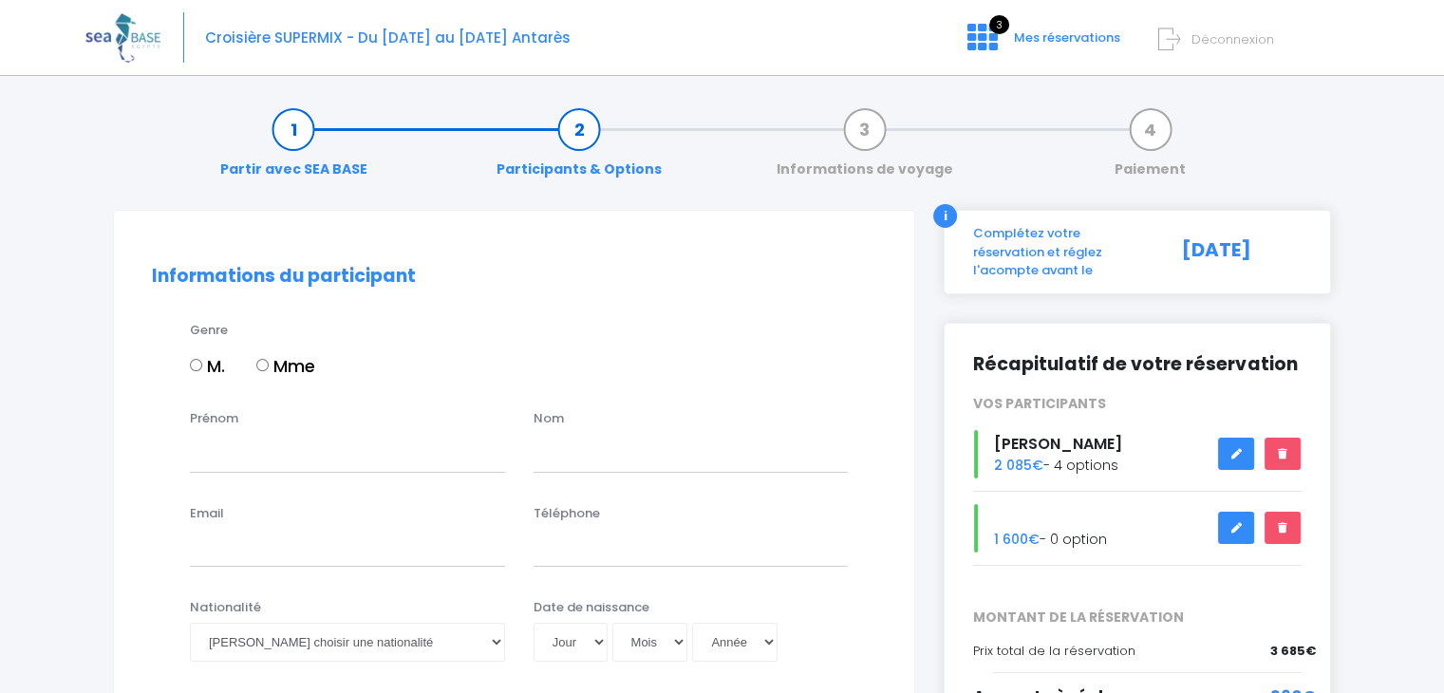
click at [204, 366] on label "M." at bounding box center [207, 366] width 35 height 26
click at [202, 366] on input "M." at bounding box center [196, 365] width 12 height 12
radio input "true"
click at [268, 454] on input "Prénom" at bounding box center [347, 453] width 315 height 38
type input "Fabien"
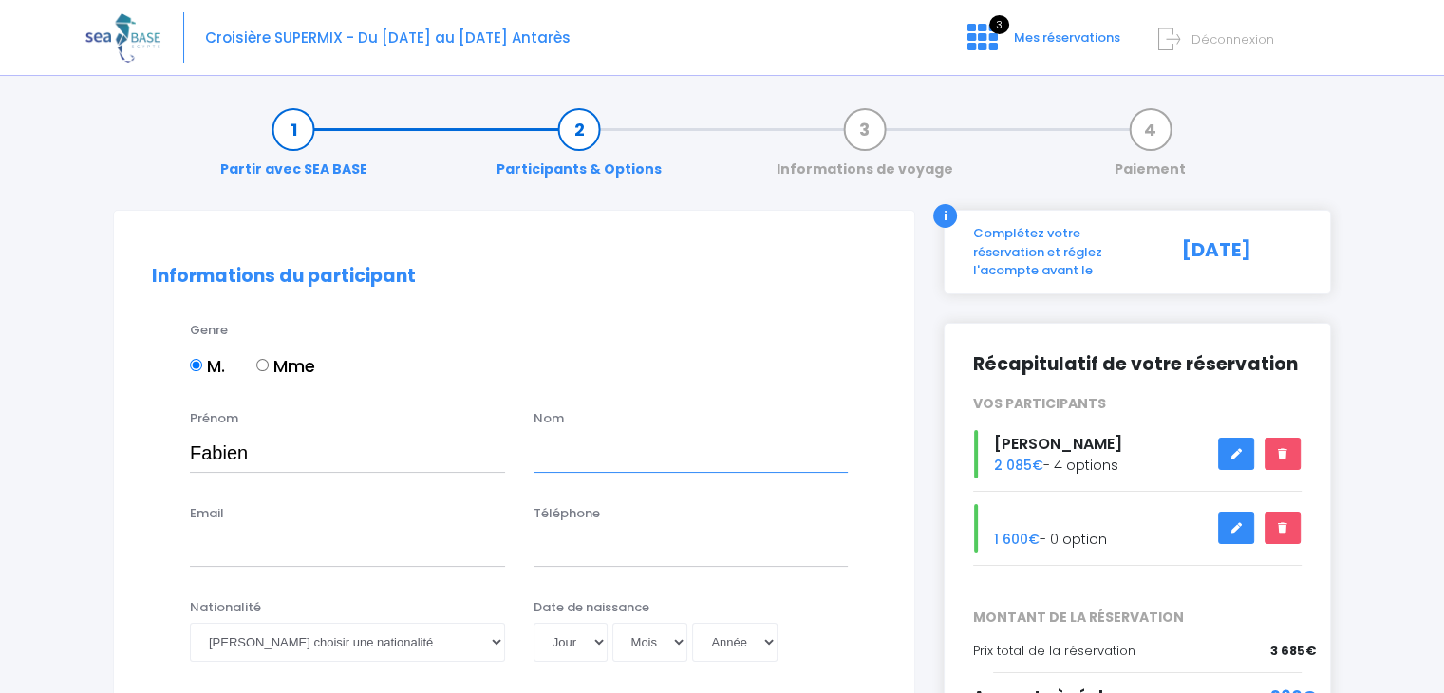
type input "LLORCA"
type input "llorca.fab@orange.fr"
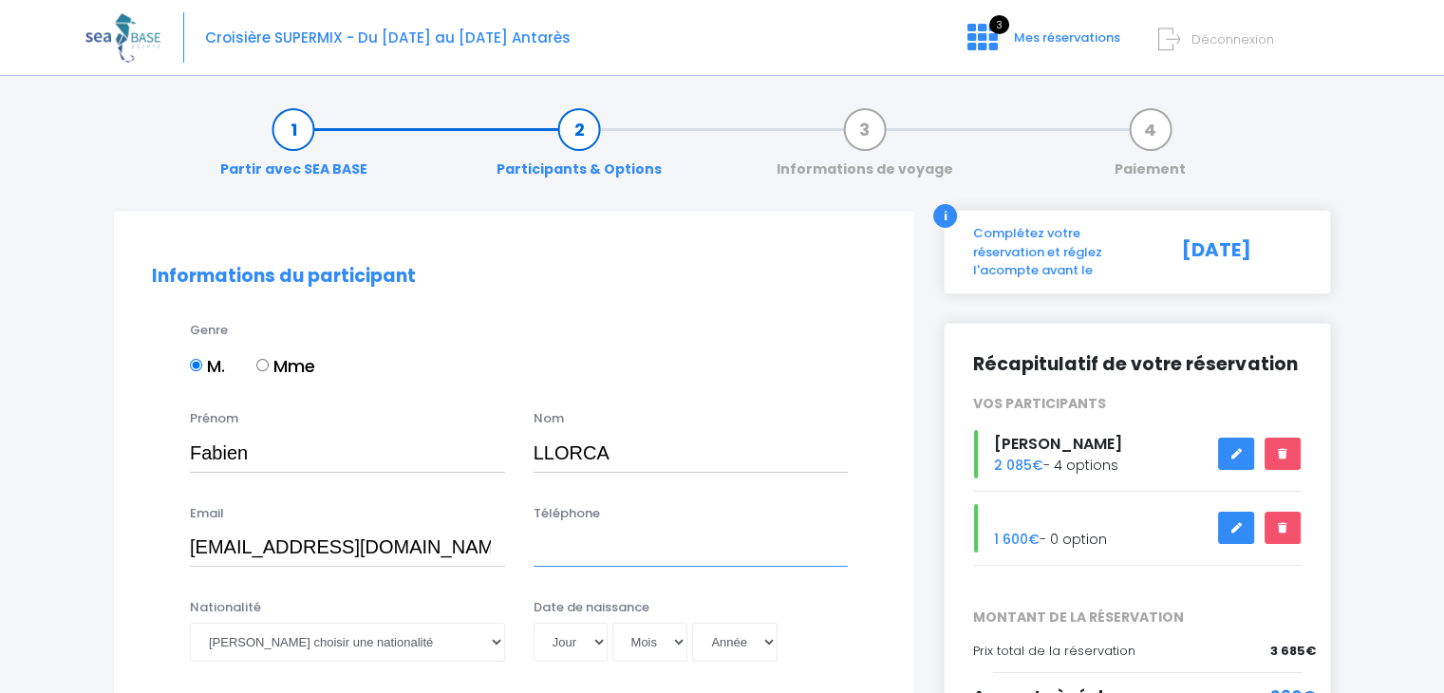
type input "0674365629"
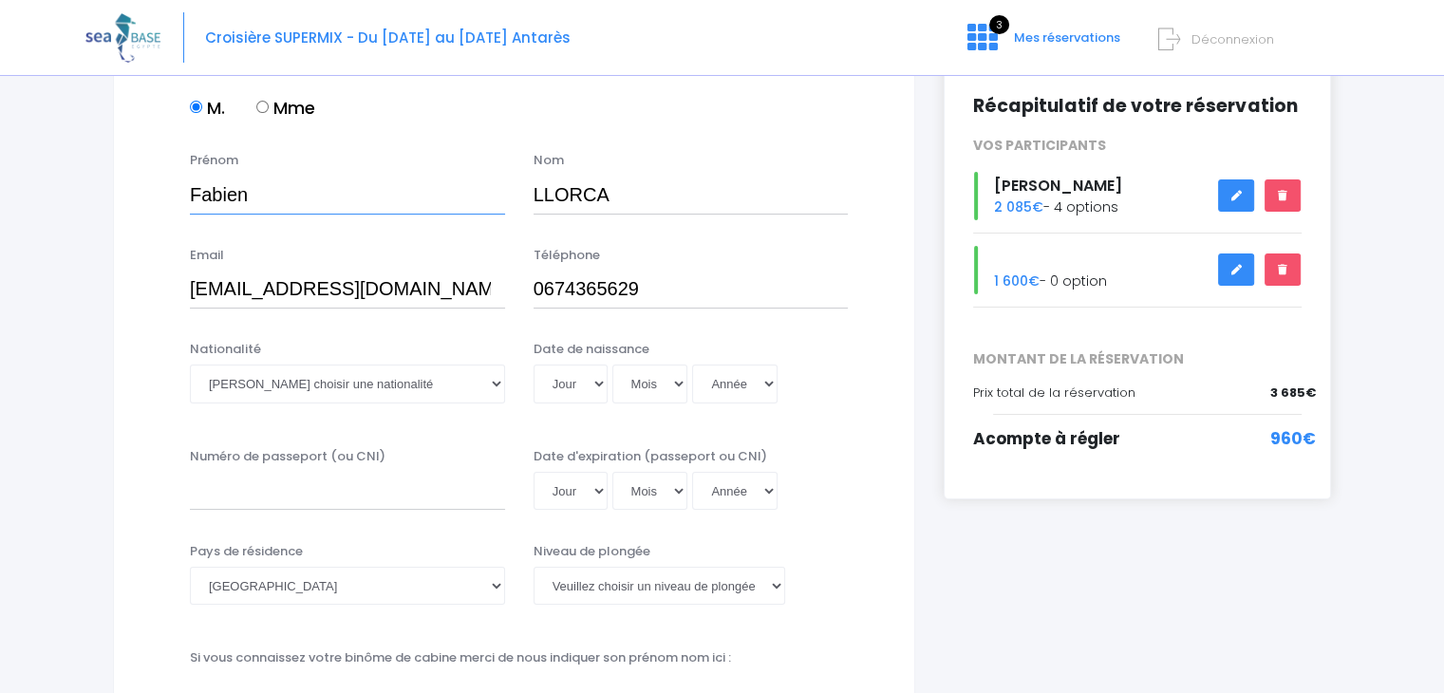
scroll to position [260, 0]
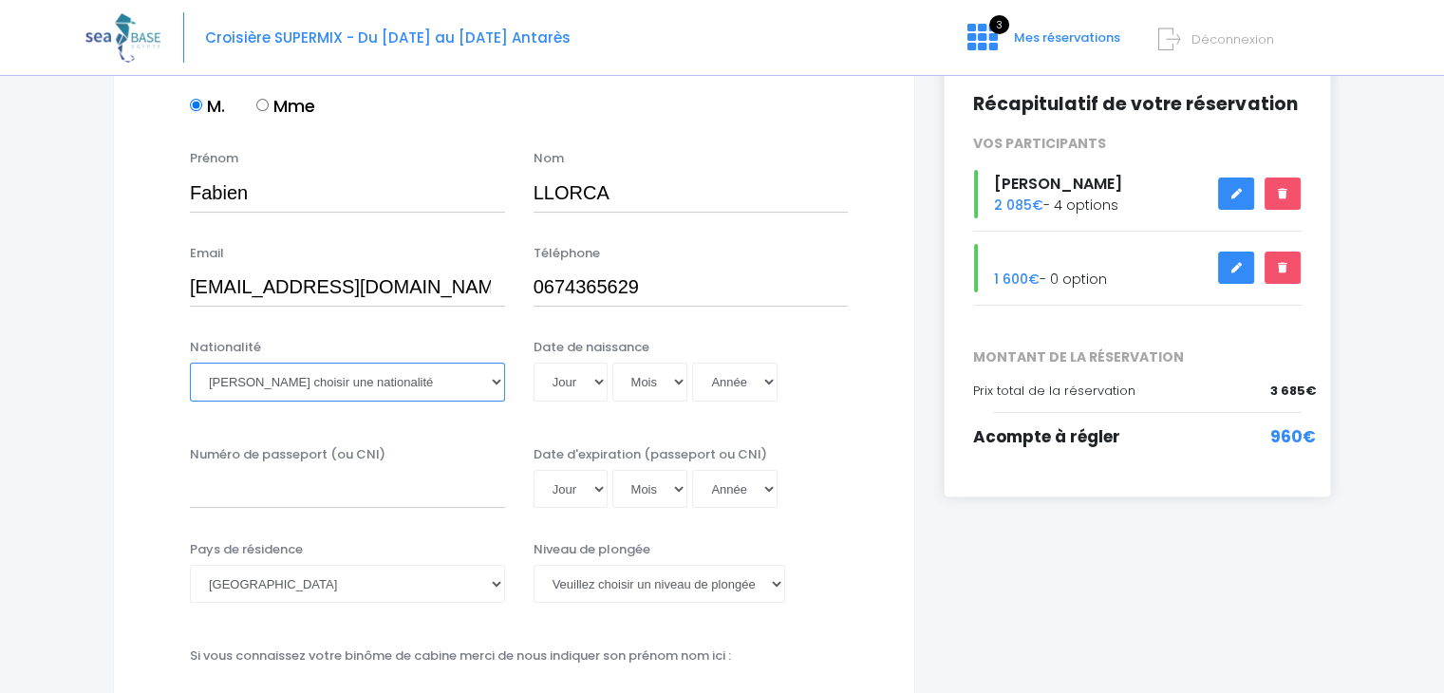
drag, startPoint x: 416, startPoint y: 363, endPoint x: 414, endPoint y: 378, distance: 15.3
click at [416, 363] on select "Veuillez choisir une nationalité Afghane Albanaise Algerienne Allemande America…" at bounding box center [347, 382] width 315 height 38
select select "Française"
click at [190, 363] on select "Veuillez choisir une nationalité Afghane Albanaise Algerienne Allemande America…" at bounding box center [347, 382] width 315 height 38
click at [586, 383] on select "Jour 01 02 03 04 05 06 07 08 09 10 11 12 13 14 15 16 17 18 19 20 21 22 23 24 25…" at bounding box center [571, 382] width 74 height 38
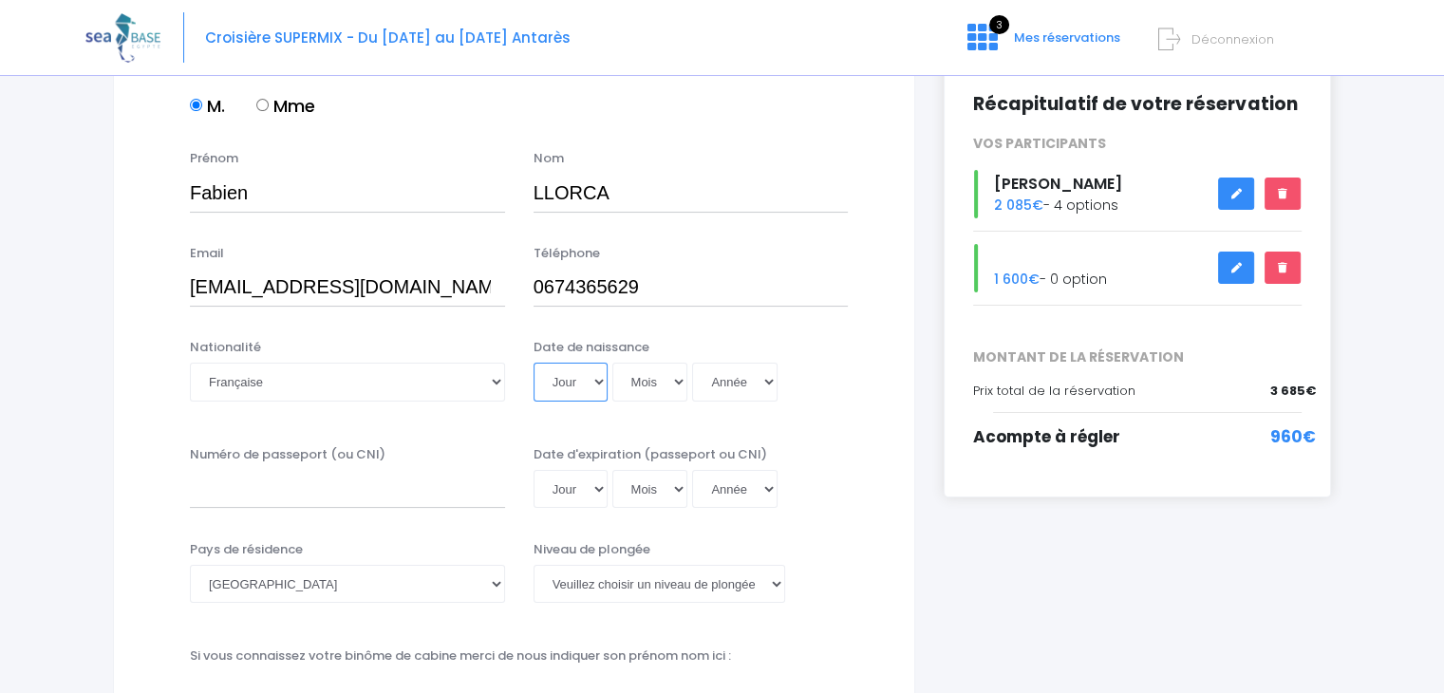
select select "21"
click at [534, 363] on select "Jour 01 02 03 04 05 06 07 08 09 10 11 12 13 14 15 16 17 18 19 20 21 22 23 24 25…" at bounding box center [571, 382] width 74 height 38
click at [670, 388] on select "Mois 01 02 03 04 05 06 07 08 09 10 11 12" at bounding box center [650, 382] width 76 height 38
select select "10"
click at [612, 363] on select "Mois 01 02 03 04 05 06 07 08 09 10 11 12" at bounding box center [650, 382] width 76 height 38
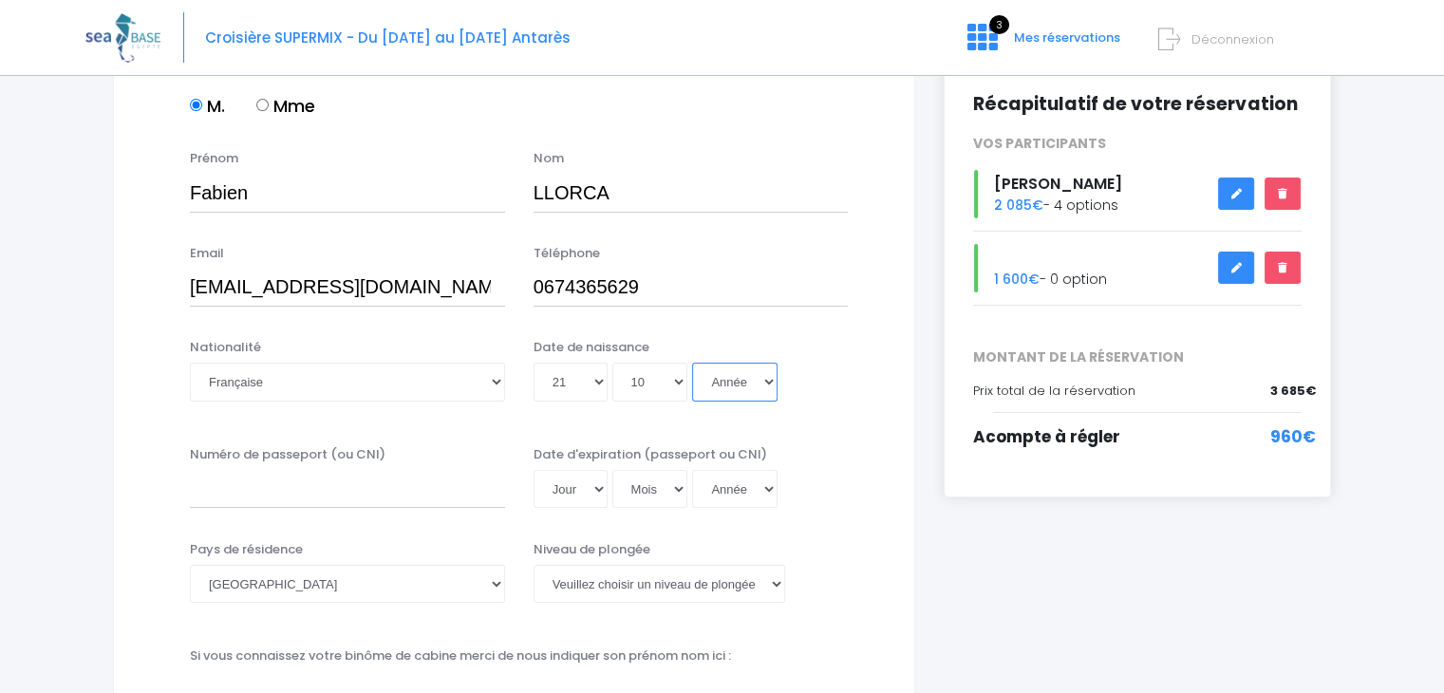
click at [742, 380] on select "Année 2045 2044 2043 2042 2041 2040 2039 2038 2037 2036 2035 2034 2033 2032 203…" at bounding box center [734, 382] width 85 height 38
select select "1987"
click at [692, 363] on select "Année 2045 2044 2043 2042 2041 2040 2039 2038 2037 2036 2035 2034 2033 2032 203…" at bounding box center [734, 382] width 85 height 38
type input "1987-10-21"
click at [389, 492] on input "Numéro de passeport (ou CNI)" at bounding box center [347, 489] width 315 height 38
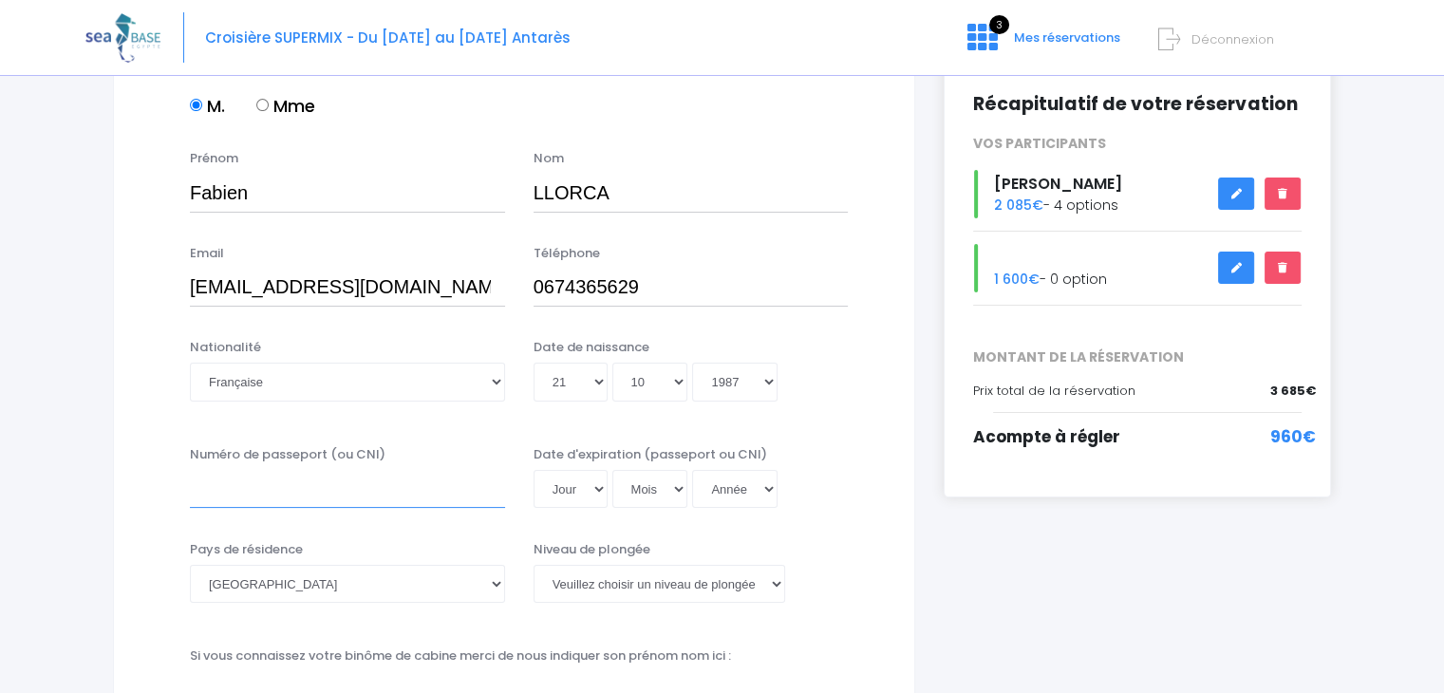
type input "21CE42456"
click at [596, 486] on select "Jour 01 02 03 04 05 06 07 08 09 10 11 12 13 14 15 16 17 18 19 20 21 22 23 24 25…" at bounding box center [571, 489] width 74 height 38
select select "17"
click at [534, 470] on select "Jour 01 02 03 04 05 06 07 08 09 10 11 12 13 14 15 16 17 18 19 20 21 22 23 24 25…" at bounding box center [571, 489] width 74 height 38
click at [665, 481] on select "Mois 01 02 03 04 05 06 07 08 09 10 11 12" at bounding box center [650, 489] width 76 height 38
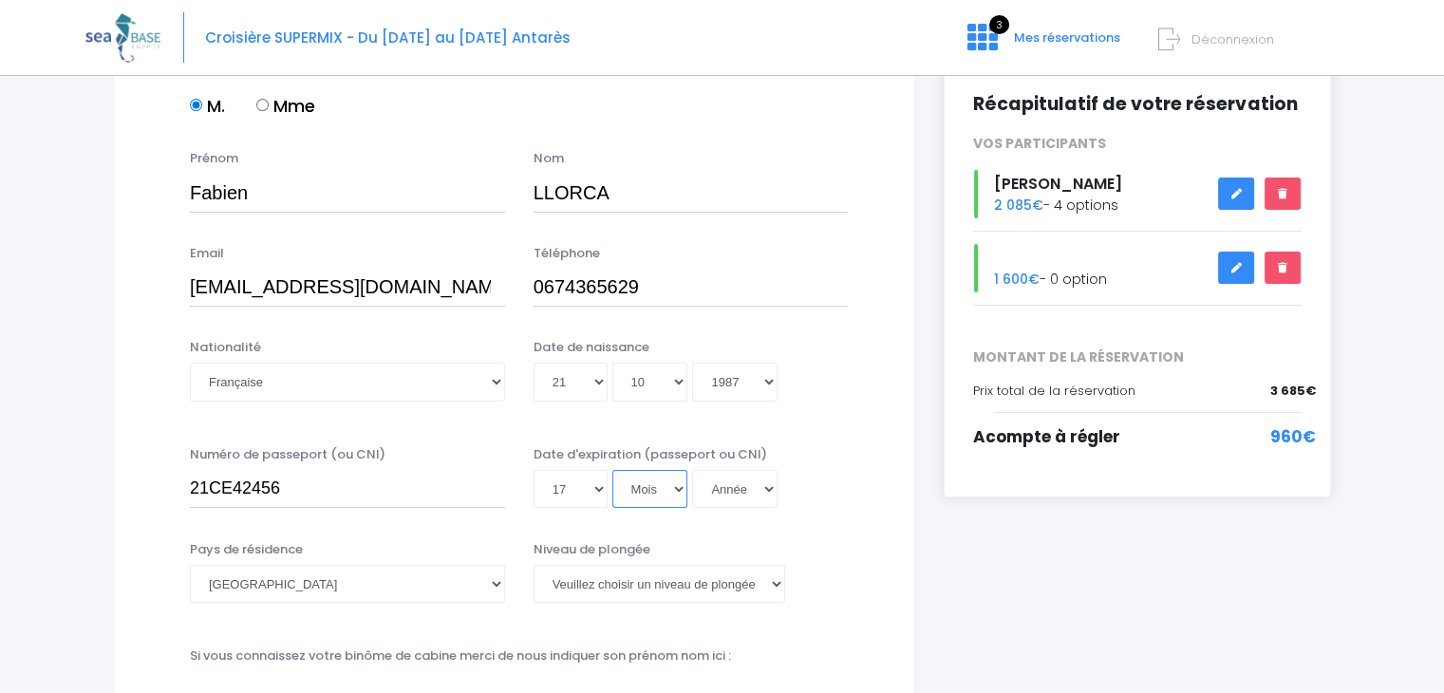
select select "06"
click at [612, 470] on select "Mois 01 02 03 04 05 06 07 08 09 10 11 12" at bounding box center [650, 489] width 76 height 38
click at [762, 487] on select "Année 2045 2044 2043 2042 2041 2040 2039 2038 2037 2036 2035 2034 2033 2032 203…" at bounding box center [734, 489] width 85 height 38
select select "2031"
click at [692, 470] on select "Année 2045 2044 2043 2042 2041 2040 2039 2038 2037 2036 2035 2034 2033 2032 203…" at bounding box center [734, 489] width 85 height 38
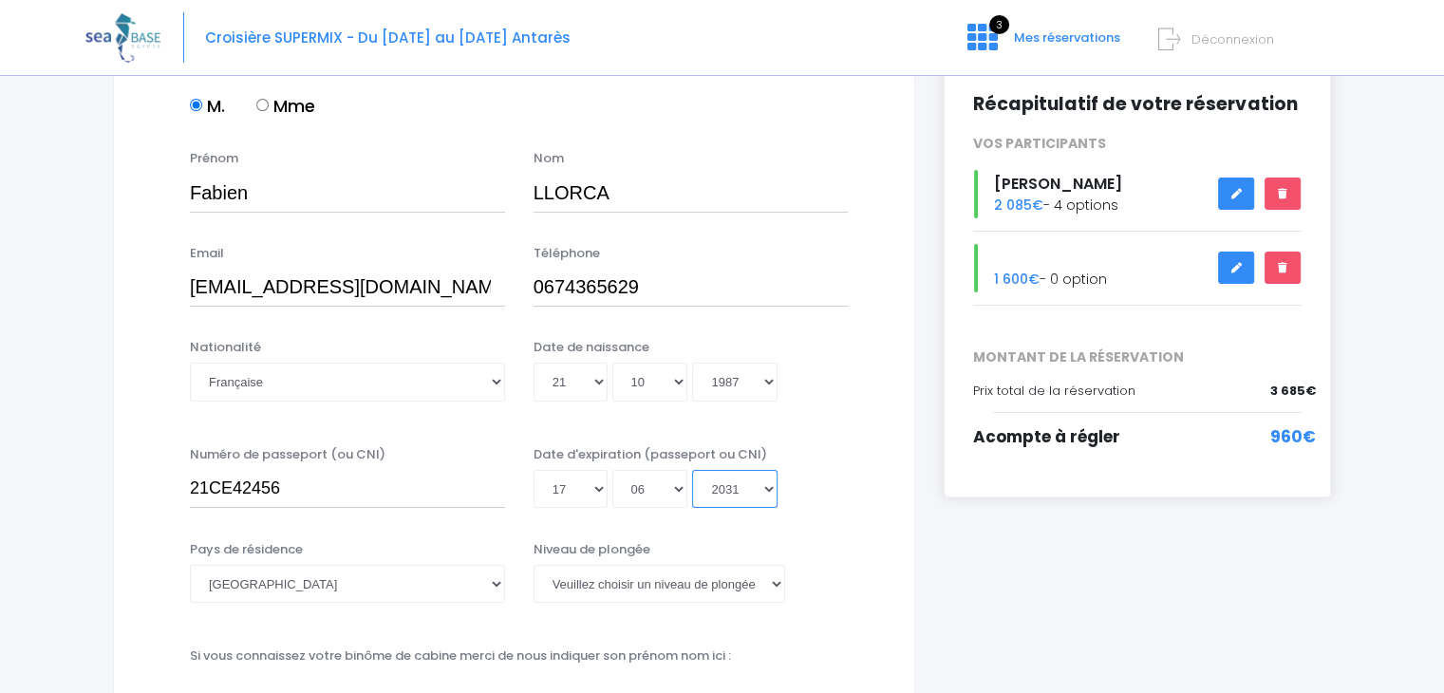
type input "2031-06-17"
click at [828, 502] on div "Jour 01 02 03 04 05 06 07 08 09 10 11 12 13 14 15 16 17 18 19 20 21 22 23 24 25…" at bounding box center [691, 489] width 315 height 38
click at [710, 582] on select "Veuillez choisir un niveau de plongée Non plongeur Junior OW diver Adventure OW…" at bounding box center [660, 584] width 252 height 38
select select "N3"
click at [534, 565] on select "Veuillez choisir un niveau de plongée Non plongeur Junior OW diver Adventure OW…" at bounding box center [660, 584] width 252 height 38
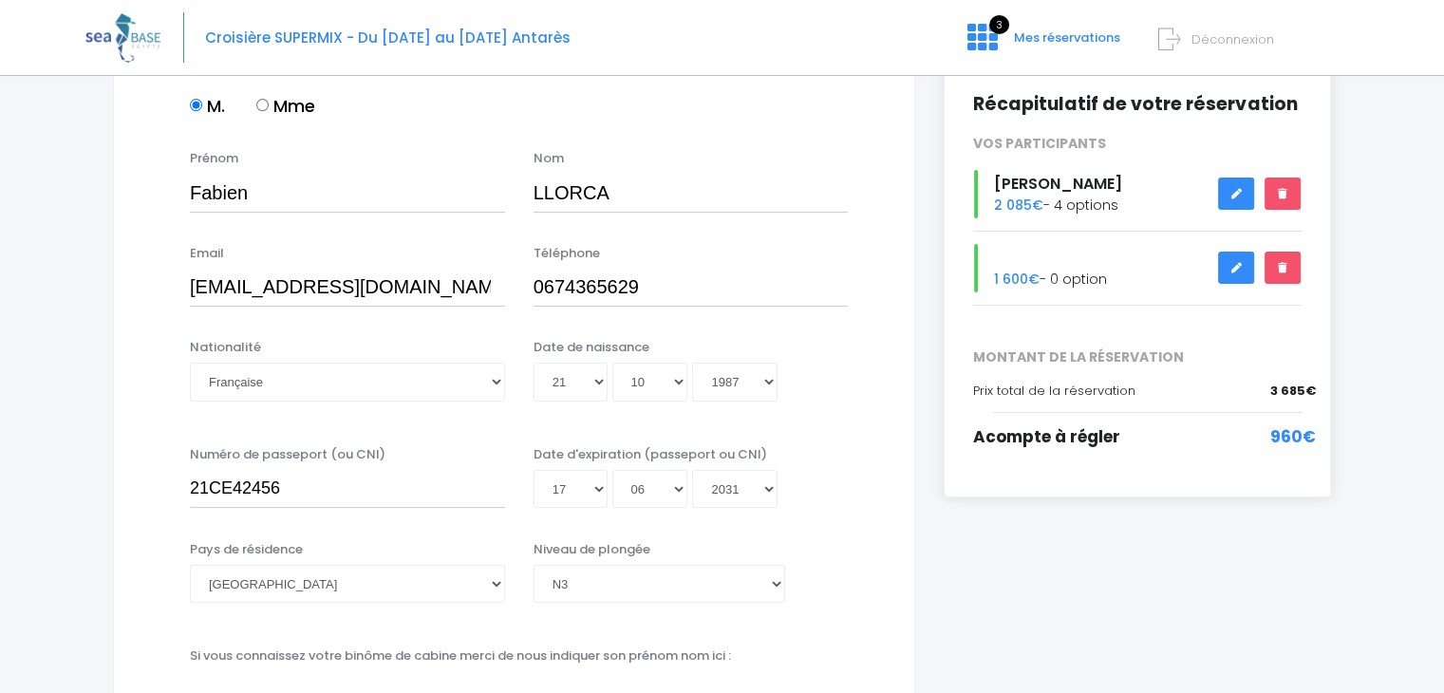
click at [837, 555] on div "Niveau de plongée Veuillez choisir un niveau de plongée Non plongeur Junior OW …" at bounding box center [691, 571] width 315 height 63
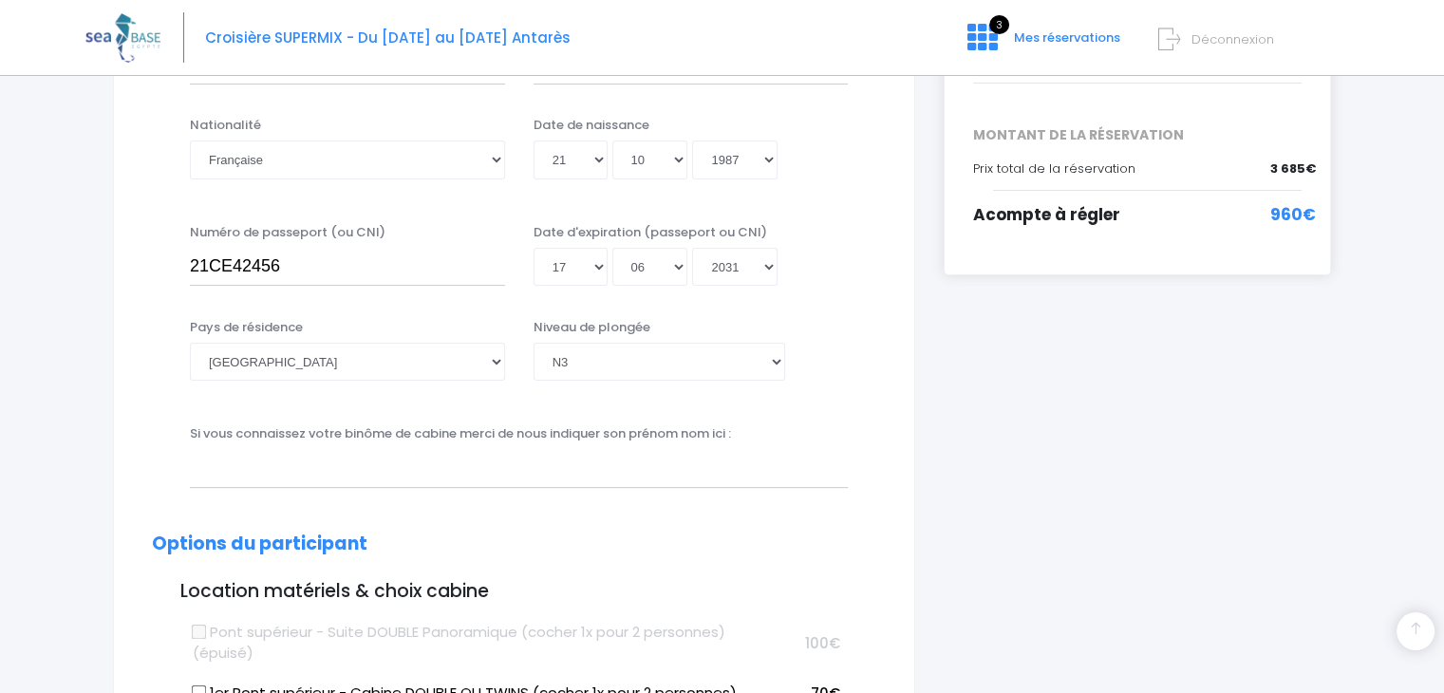
scroll to position [493, 0]
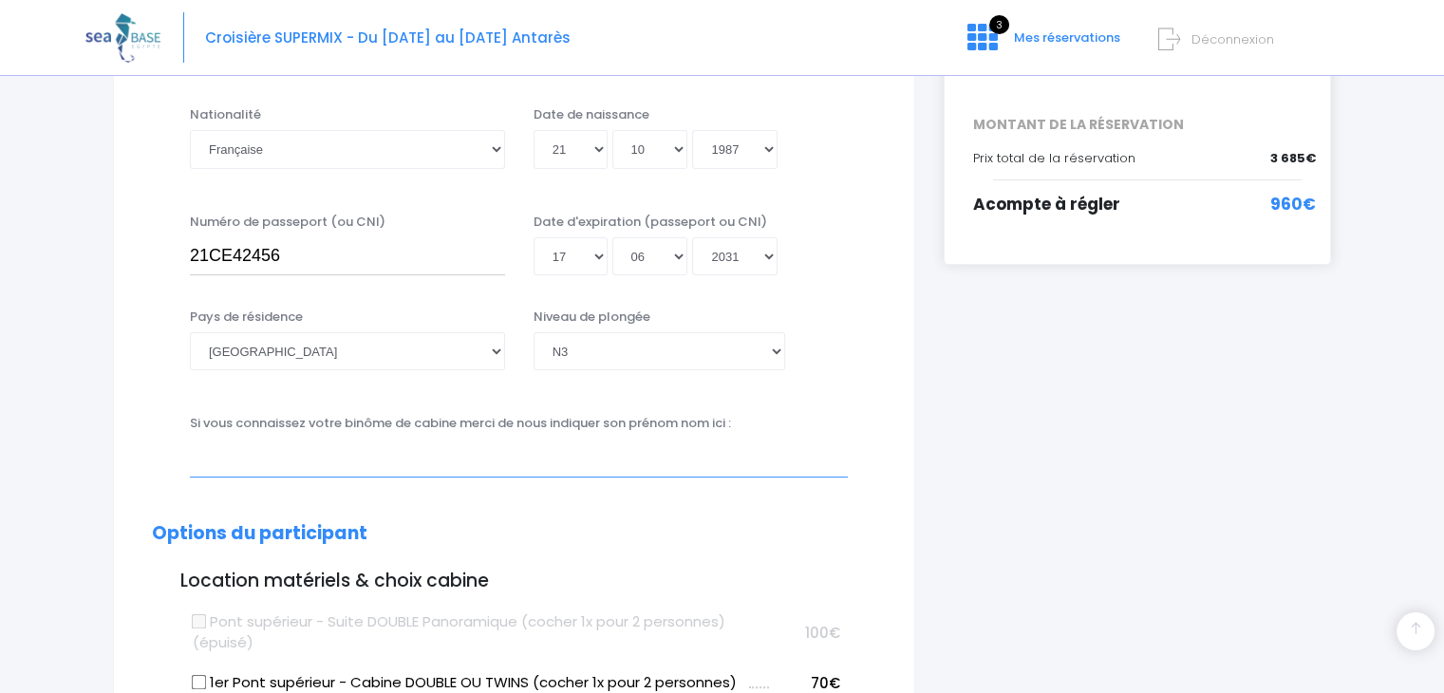
click at [646, 445] on input "text" at bounding box center [519, 458] width 658 height 38
type input "MAURY BERENGERE"
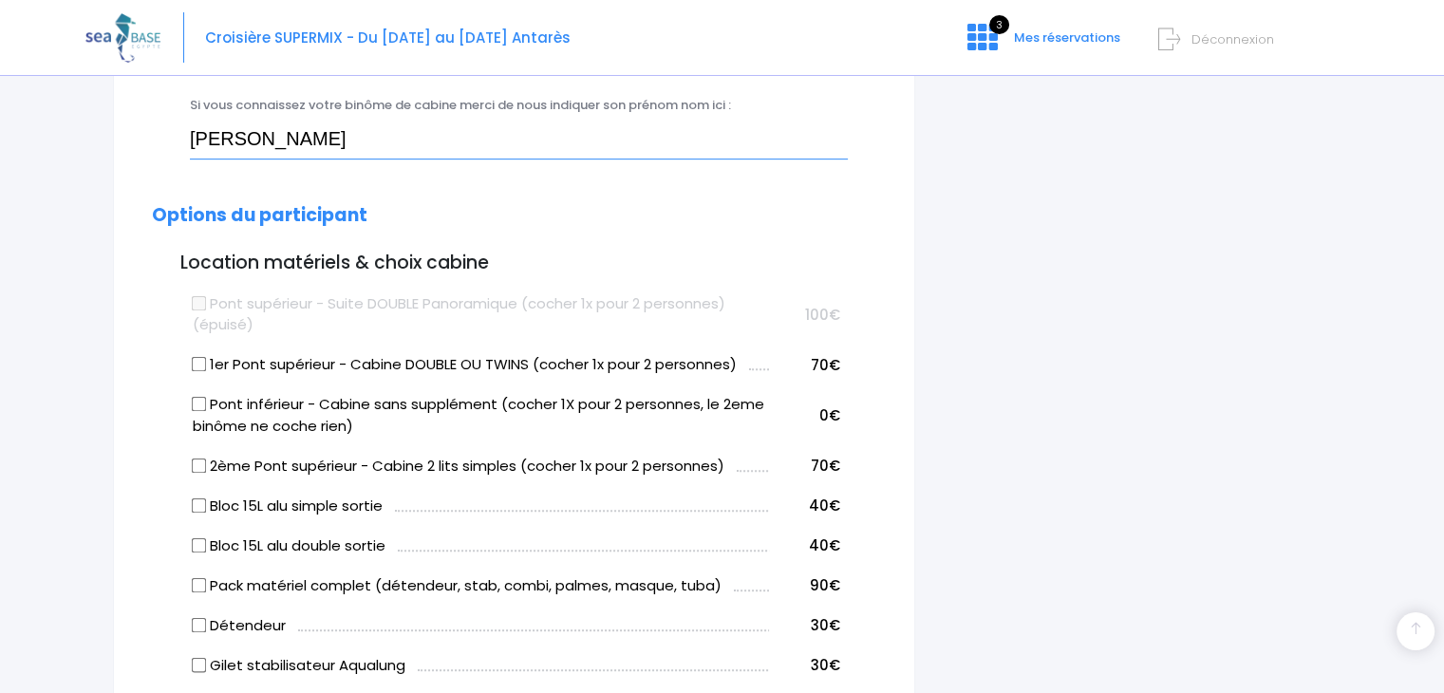
scroll to position [817, 0]
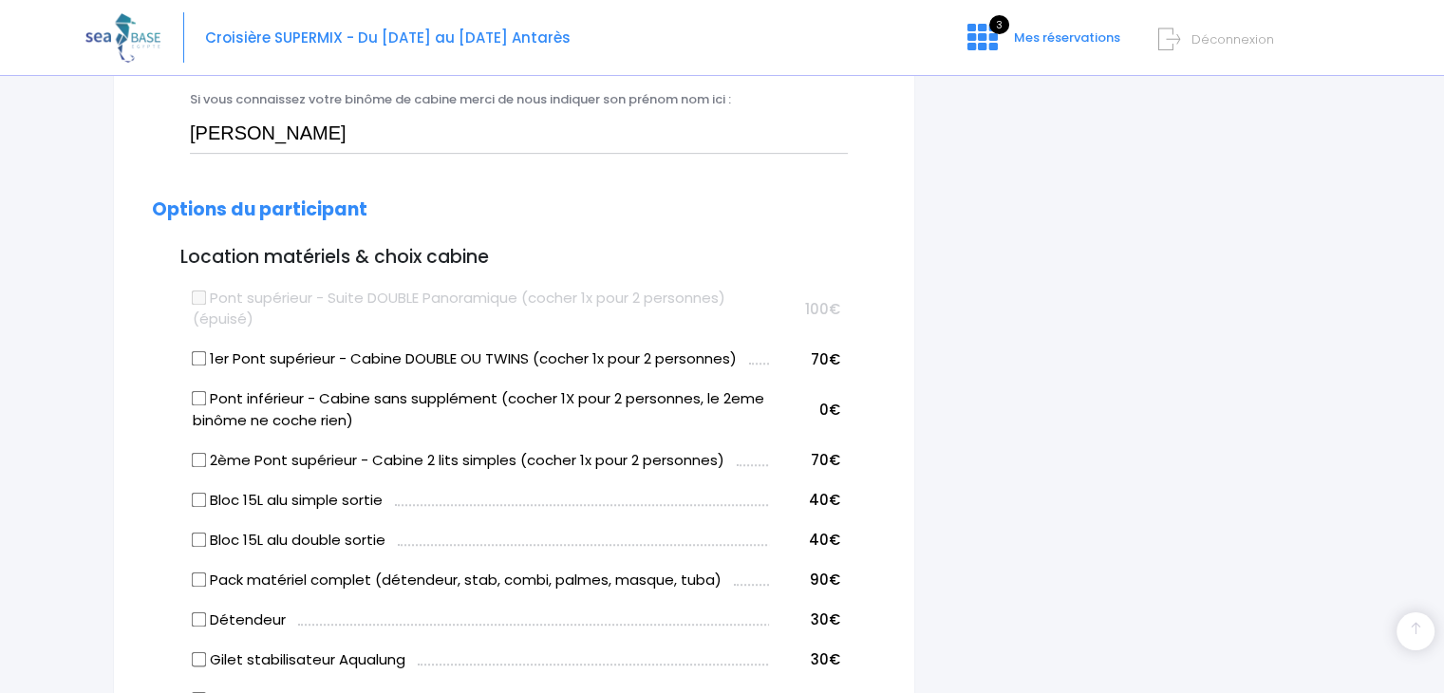
click at [199, 498] on input "Bloc 15L alu simple sortie" at bounding box center [199, 499] width 15 height 15
checkbox input "true"
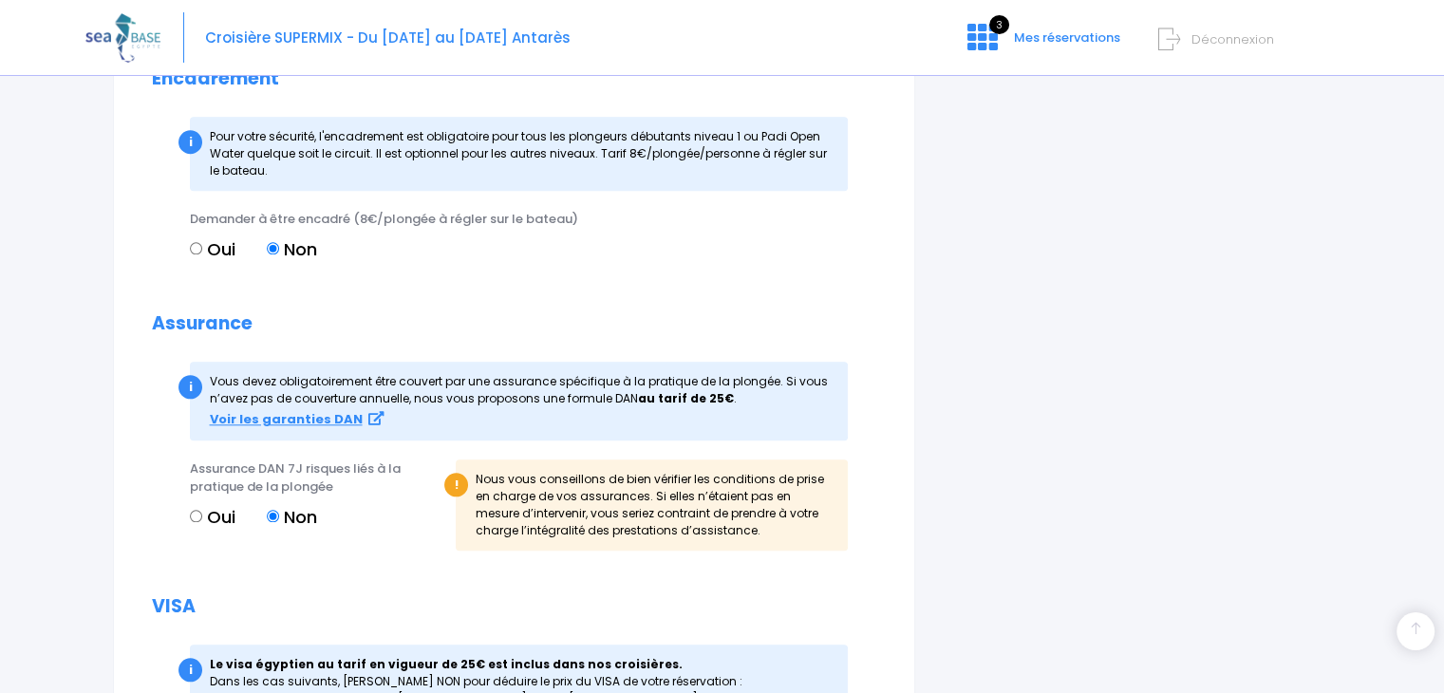
scroll to position [1872, 0]
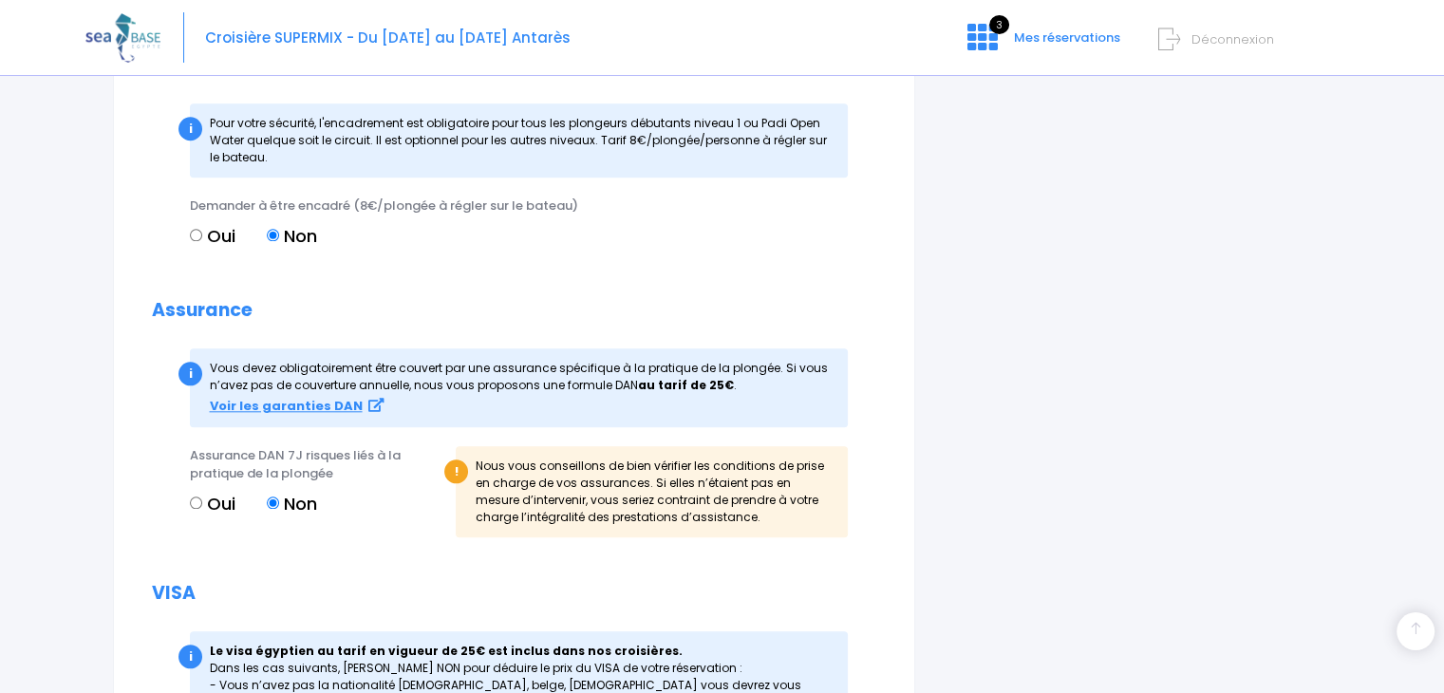
click at [194, 503] on input "Oui" at bounding box center [196, 503] width 12 height 12
radio input "true"
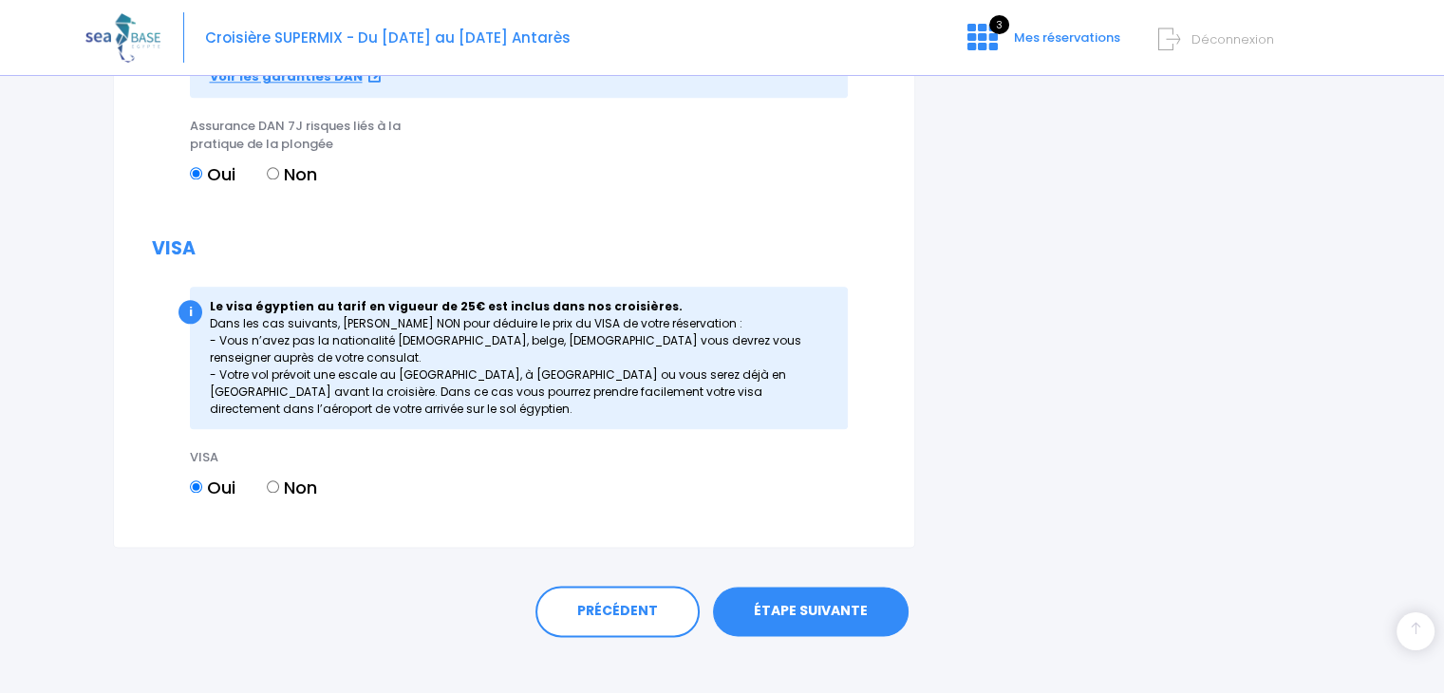
scroll to position [2203, 0]
click at [823, 612] on link "ÉTAPE SUIVANTE" at bounding box center [811, 610] width 196 height 49
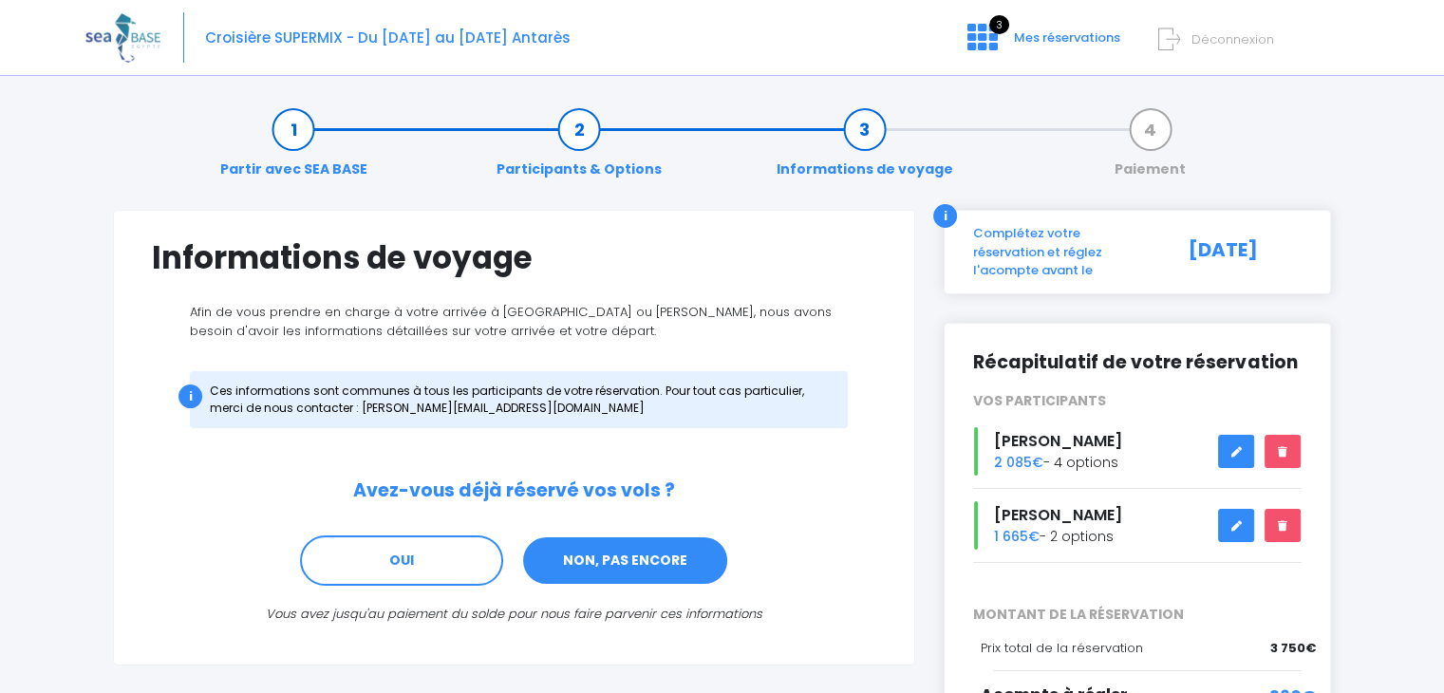
click at [650, 558] on link "NON, PAS ENCORE" at bounding box center [625, 560] width 208 height 51
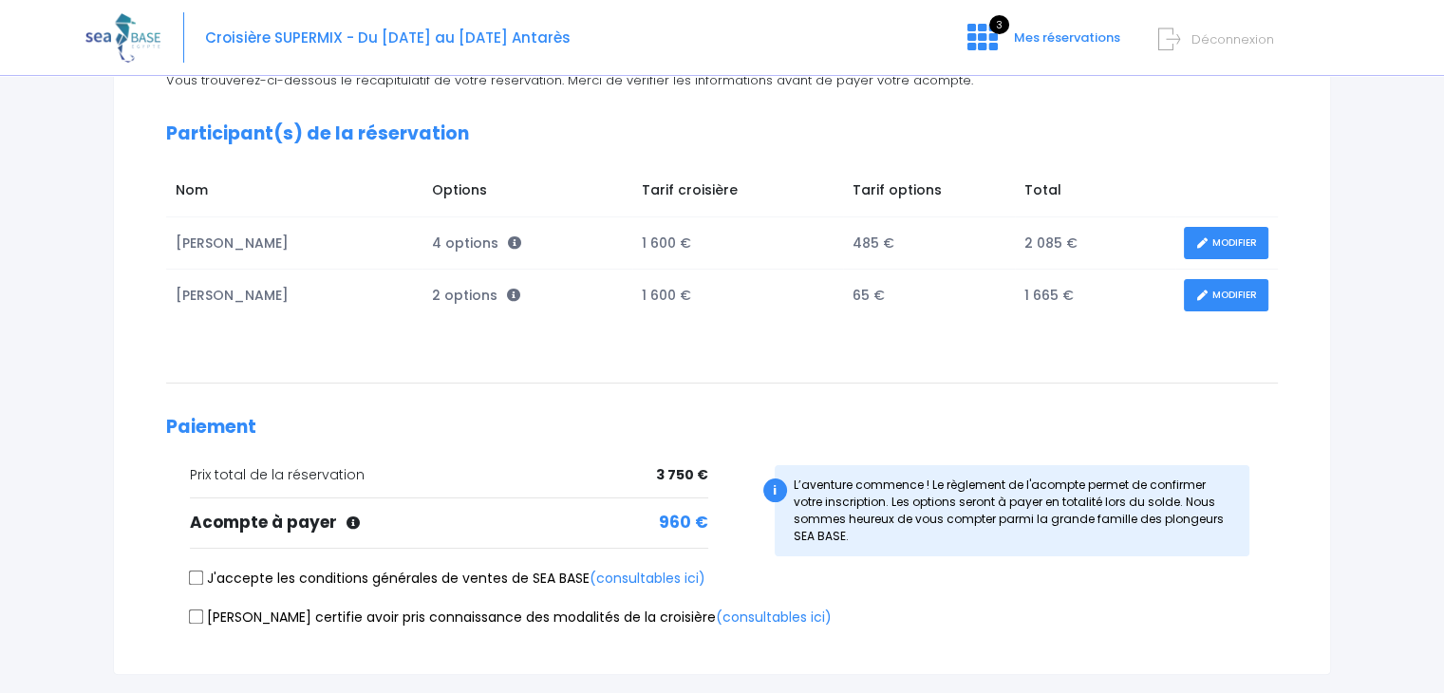
scroll to position [219, 0]
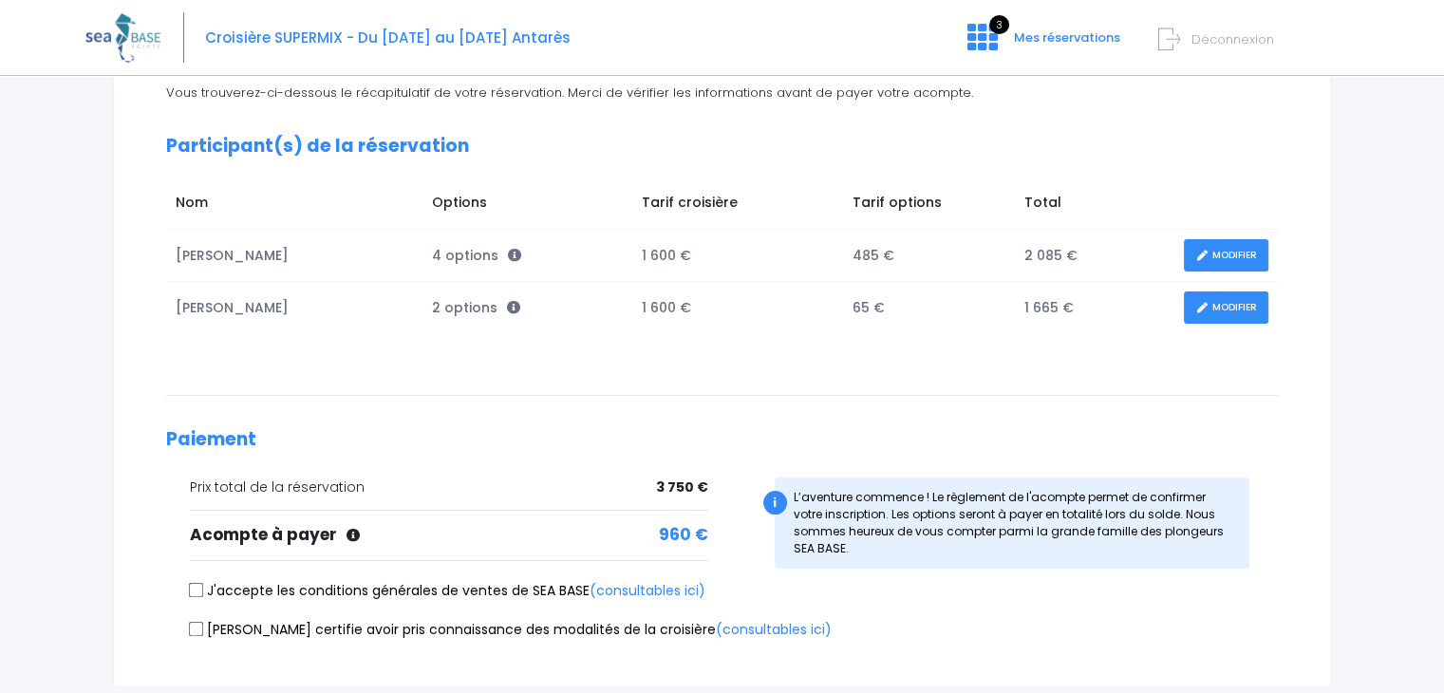
click at [198, 593] on input "J'accepte les conditions générales de ventes de SEA BASE (consultables ici)" at bounding box center [196, 590] width 15 height 15
checkbox input "true"
click at [200, 626] on input "[PERSON_NAME] certifie avoir pris connaissance des modalités de la croisière (c…" at bounding box center [196, 628] width 15 height 15
checkbox input "true"
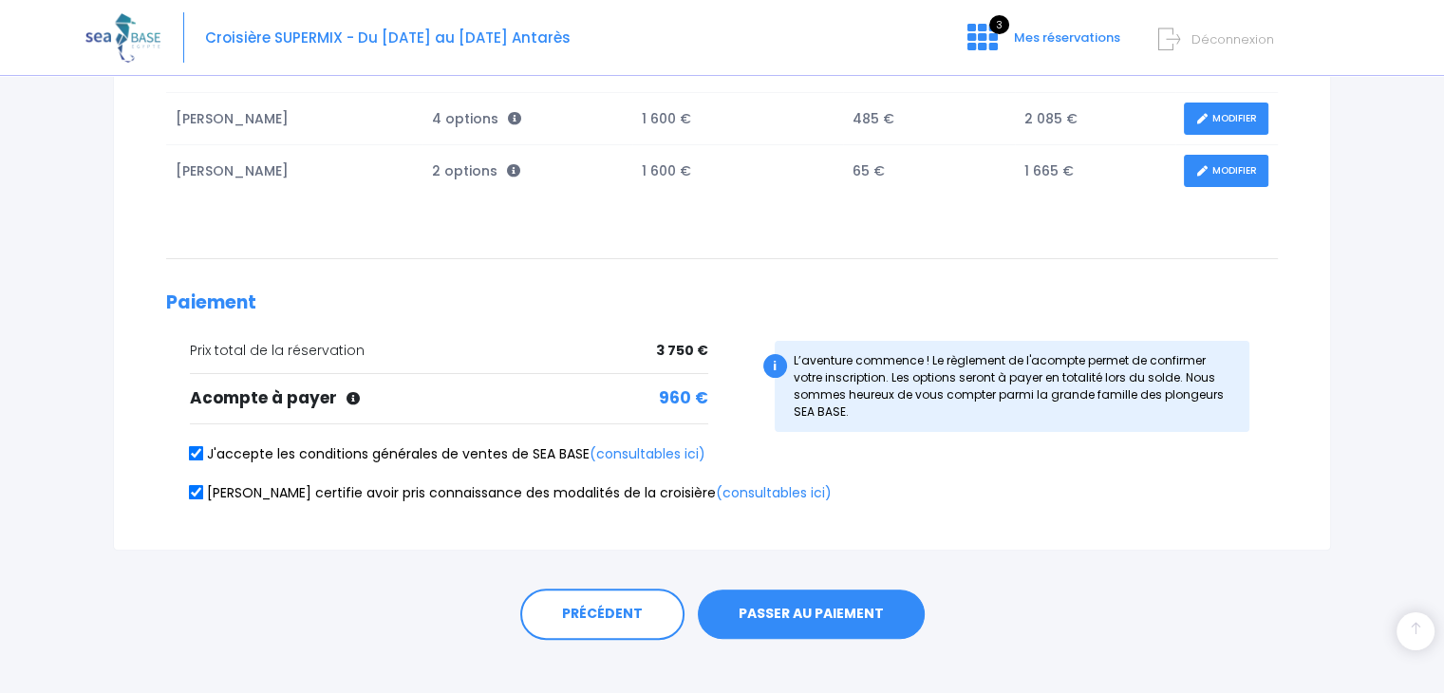
scroll to position [376, 0]
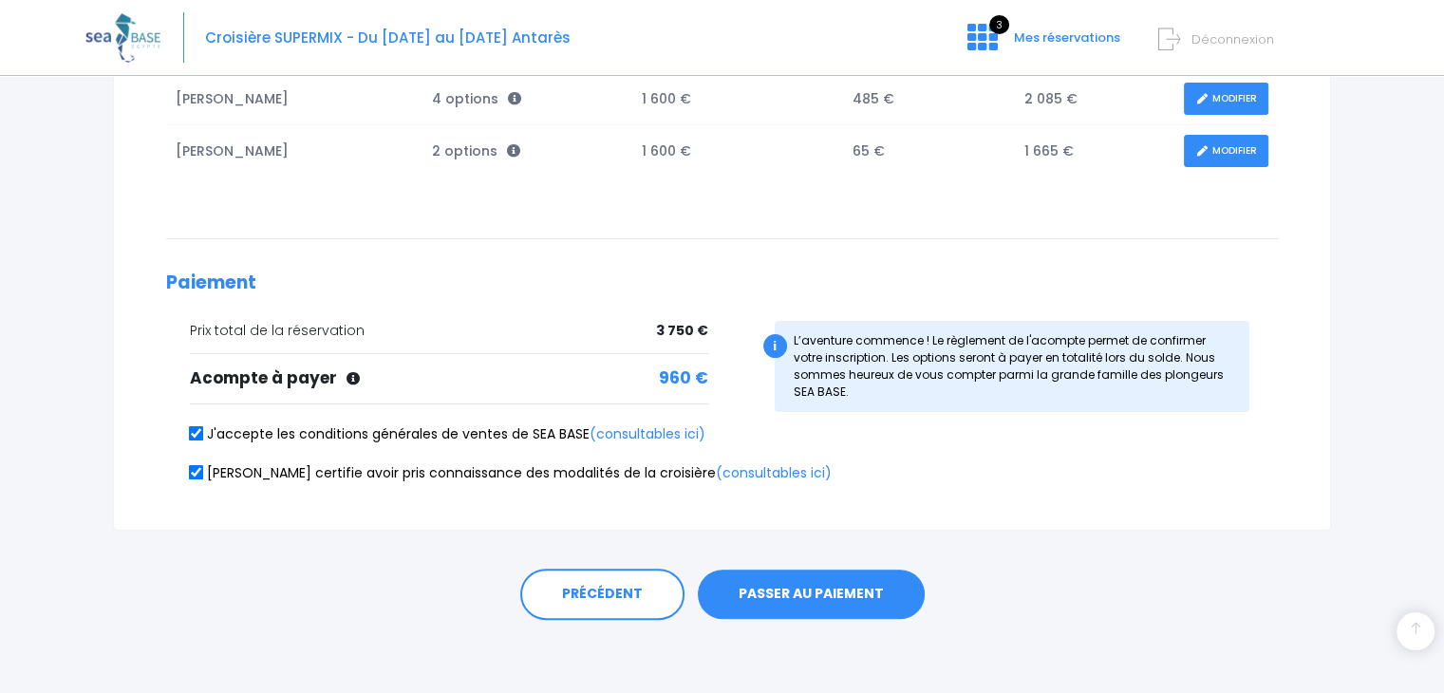
click at [850, 592] on button "PASSER AU PAIEMENT" at bounding box center [811, 594] width 227 height 49
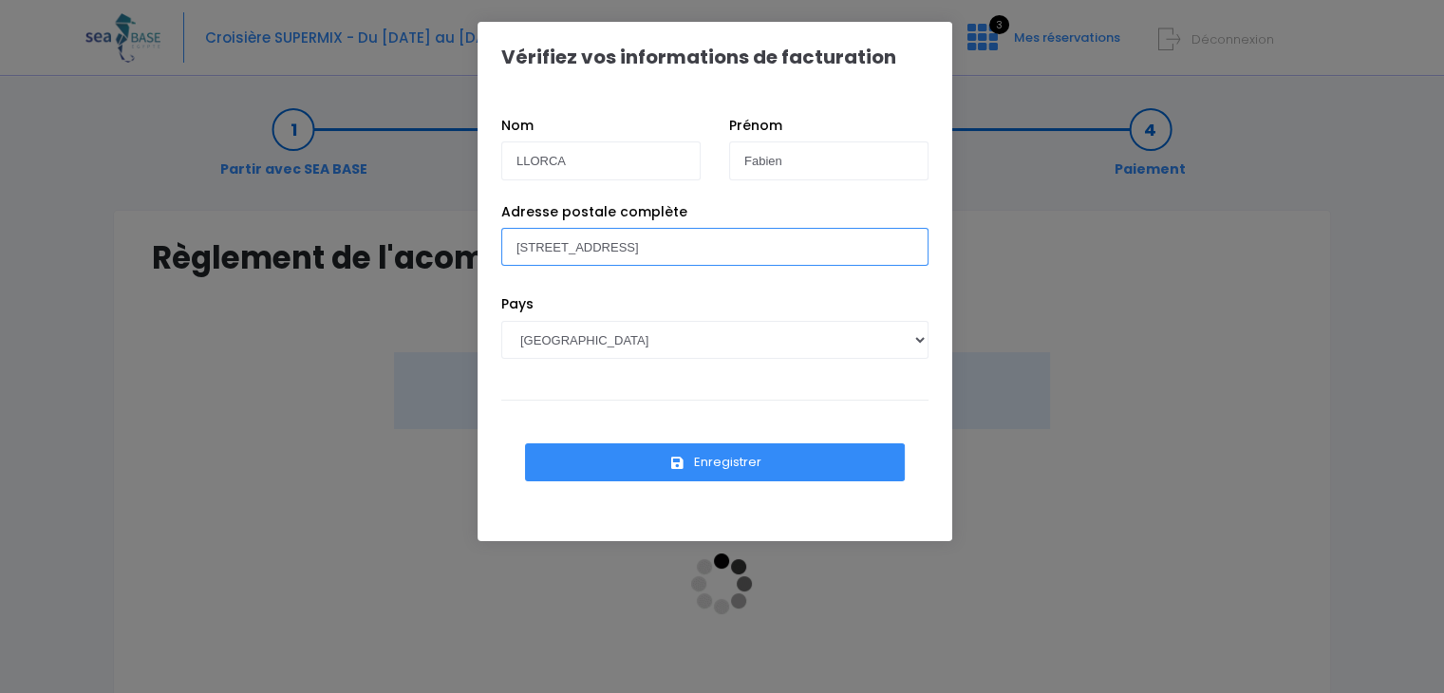
click at [762, 255] on input "[STREET_ADDRESS]" at bounding box center [714, 247] width 427 height 38
type input "[STREET_ADDRESS]"
click at [919, 421] on div "Enregistrer" at bounding box center [714, 452] width 427 height 105
click at [714, 465] on button "Enregistrer" at bounding box center [715, 462] width 380 height 38
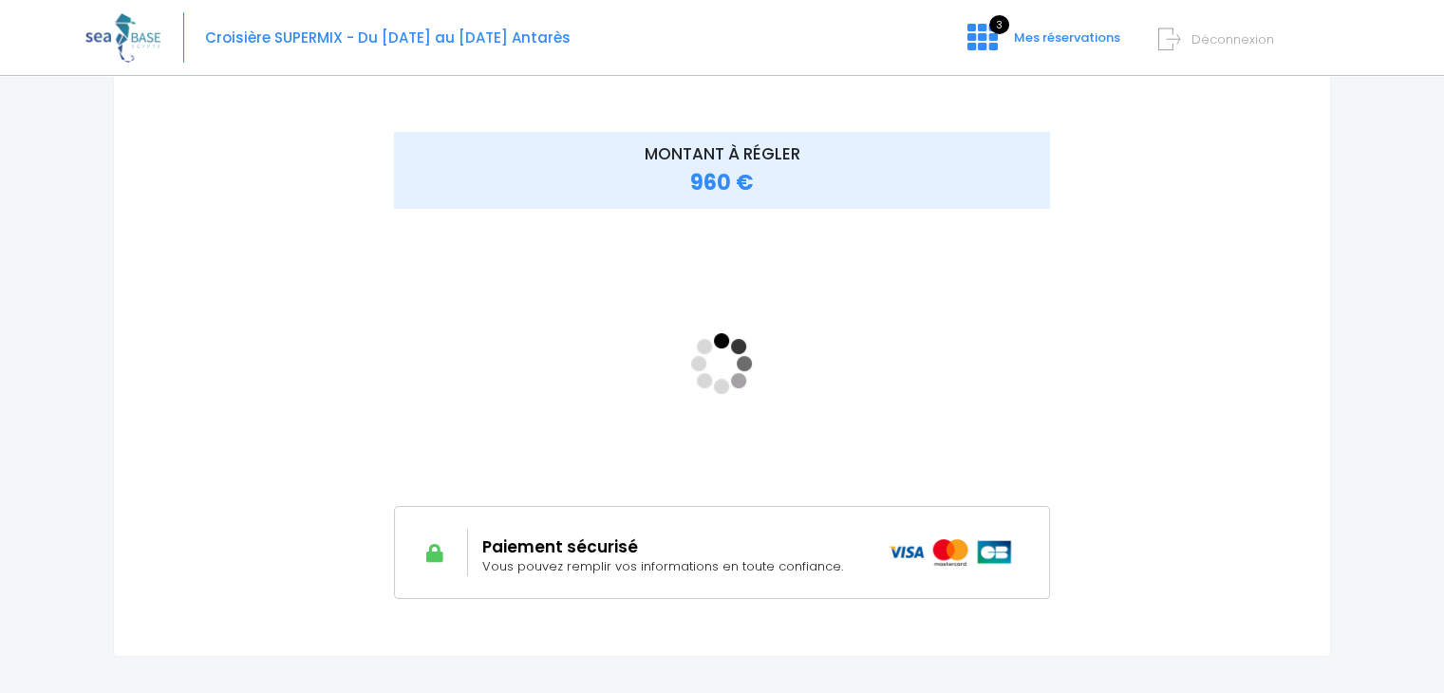
scroll to position [329, 0]
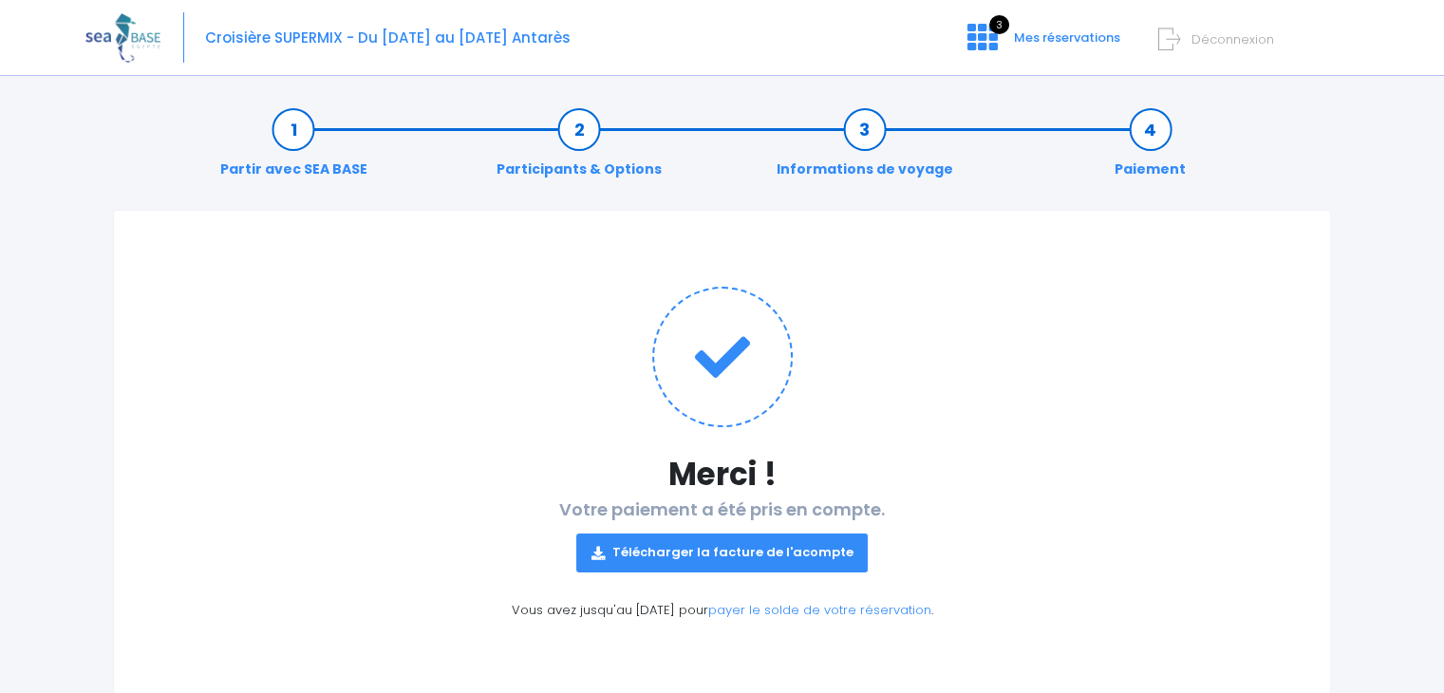
click at [742, 549] on link "Télécharger la facture de l'acompte" at bounding box center [722, 553] width 292 height 38
